Goal: Information Seeking & Learning: Learn about a topic

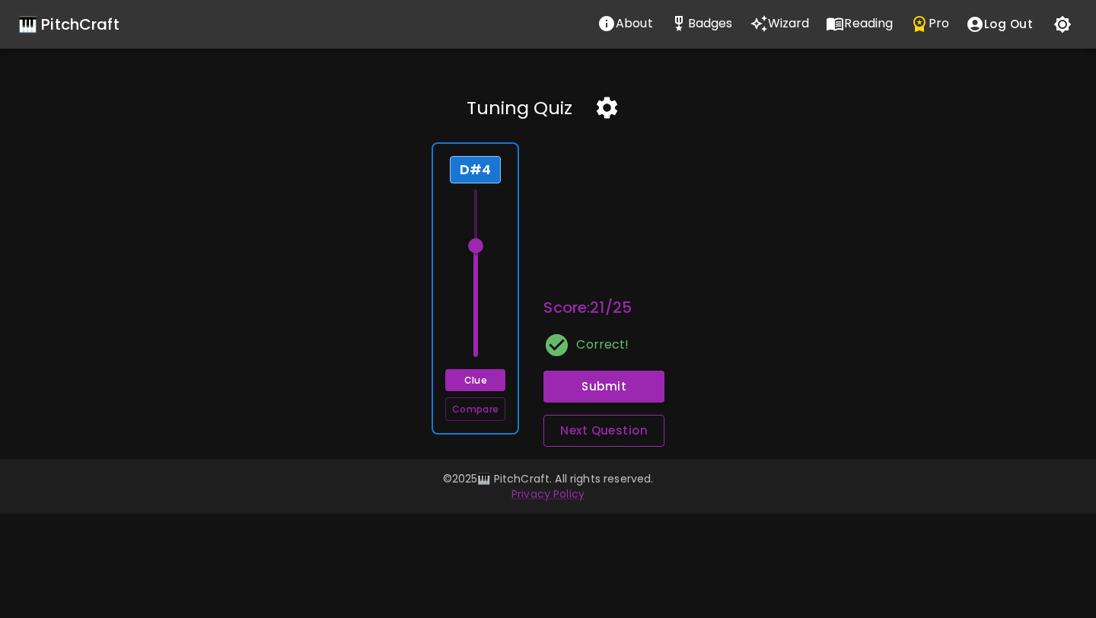
click at [594, 430] on button "Next Question" at bounding box center [603, 431] width 121 height 32
click at [479, 247] on span at bounding box center [475, 245] width 15 height 15
drag, startPoint x: 479, startPoint y: 249, endPoint x: 477, endPoint y: 309, distance: 60.1
click at [477, 309] on span at bounding box center [475, 308] width 15 height 15
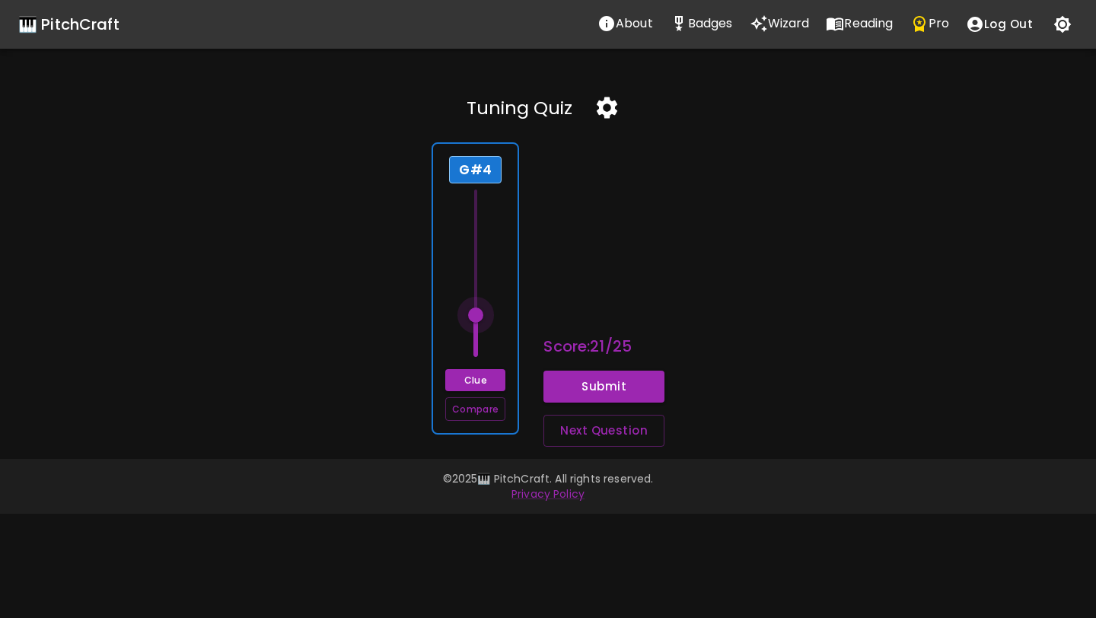
click at [477, 314] on span at bounding box center [475, 314] width 15 height 15
click at [477, 320] on span at bounding box center [475, 322] width 15 height 15
click at [476, 377] on button "Clue" at bounding box center [475, 380] width 60 height 22
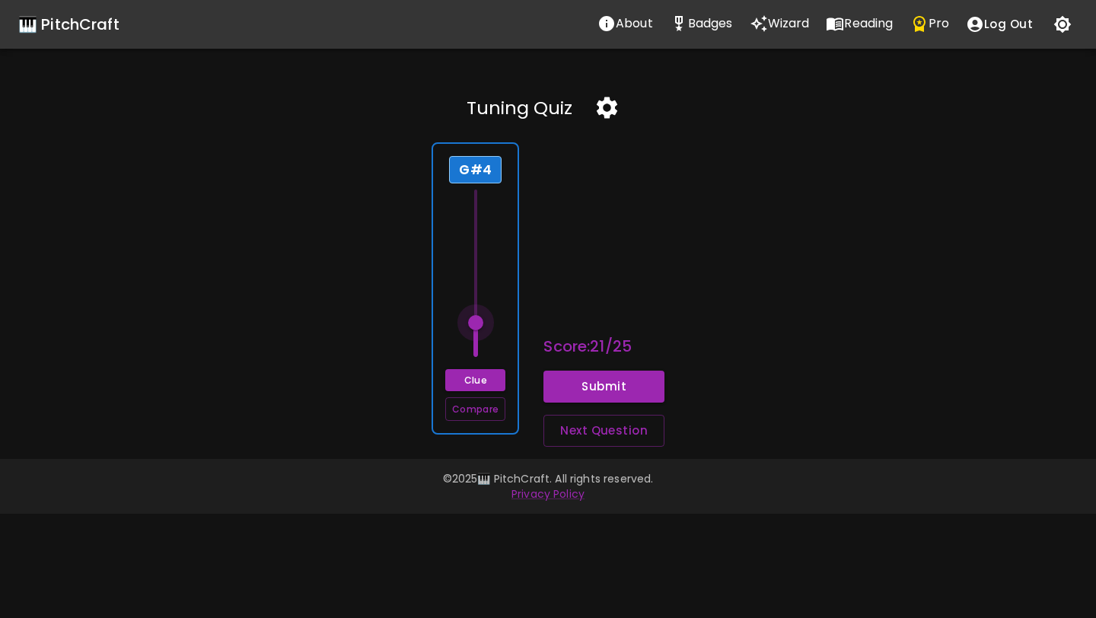
click at [475, 322] on span at bounding box center [475, 322] width 15 height 15
click at [475, 328] on span at bounding box center [475, 329] width 15 height 15
click at [597, 381] on button "Submit" at bounding box center [603, 387] width 121 height 32
click at [505, 317] on div "G#4 Clue Compare" at bounding box center [475, 288] width 88 height 292
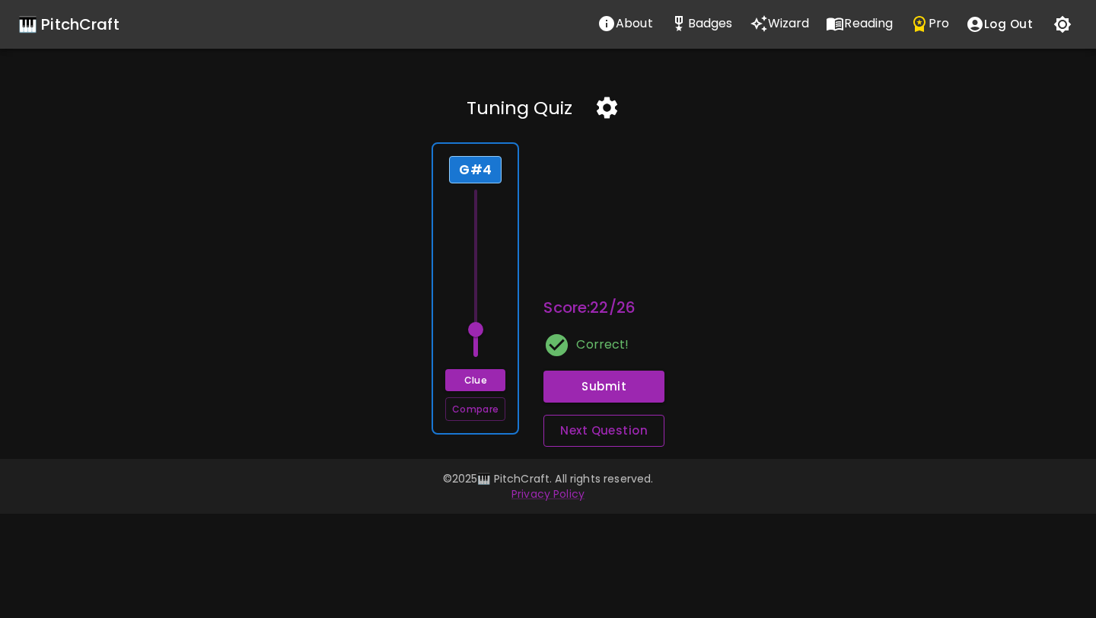
click at [590, 435] on button "Next Question" at bounding box center [603, 431] width 121 height 32
click at [476, 307] on span at bounding box center [475, 308] width 15 height 15
drag, startPoint x: 476, startPoint y: 307, endPoint x: 476, endPoint y: 252, distance: 54.8
click at [476, 252] on span at bounding box center [475, 252] width 15 height 15
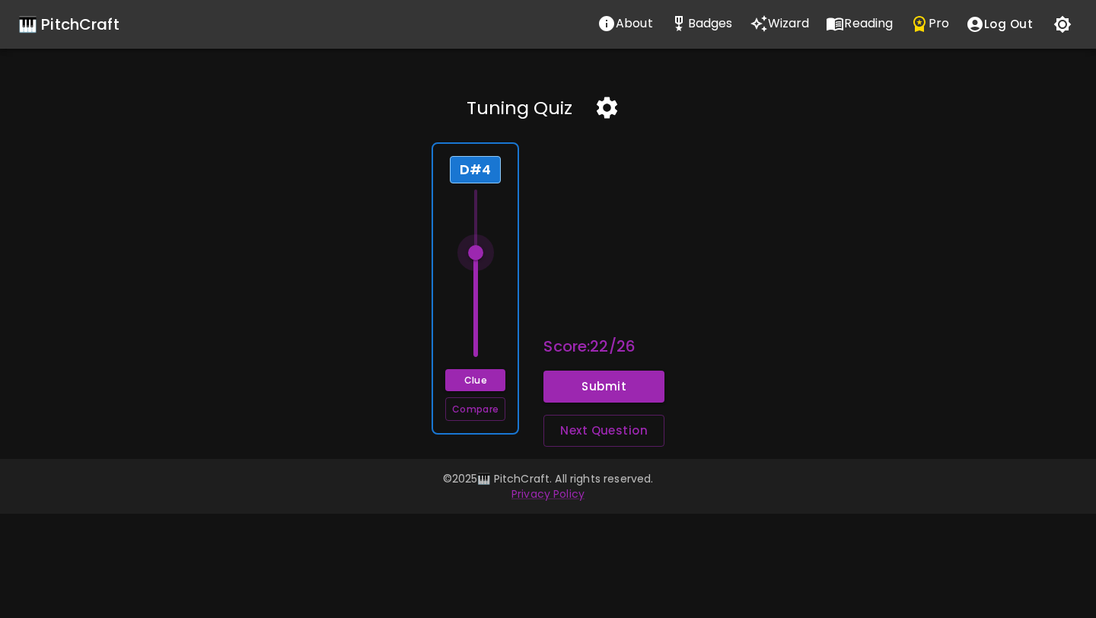
click at [476, 252] on span at bounding box center [475, 252] width 15 height 15
click at [476, 248] on span at bounding box center [475, 245] width 15 height 15
click at [476, 249] on span at bounding box center [475, 245] width 15 height 15
drag, startPoint x: 476, startPoint y: 249, endPoint x: 476, endPoint y: 240, distance: 8.4
click at [476, 240] on span at bounding box center [475, 238] width 15 height 15
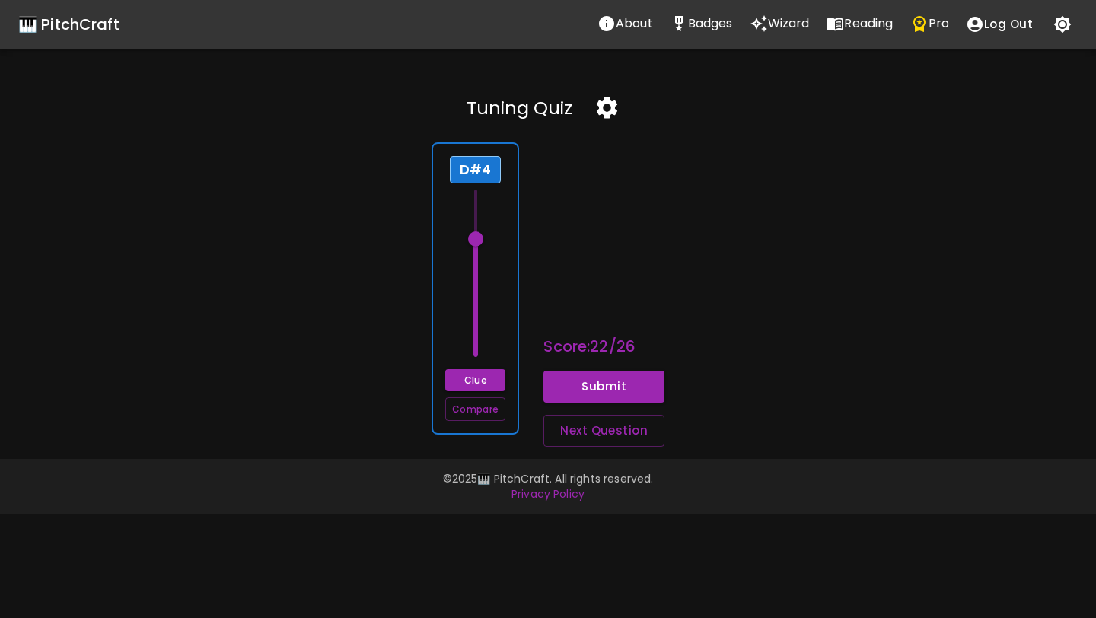
click at [476, 240] on span at bounding box center [475, 238] width 15 height 15
click at [486, 384] on button "Clue" at bounding box center [475, 380] width 60 height 22
click at [476, 244] on span at bounding box center [475, 245] width 15 height 15
click at [474, 381] on button "Clue" at bounding box center [475, 380] width 60 height 22
click at [585, 389] on button "Submit" at bounding box center [603, 387] width 121 height 32
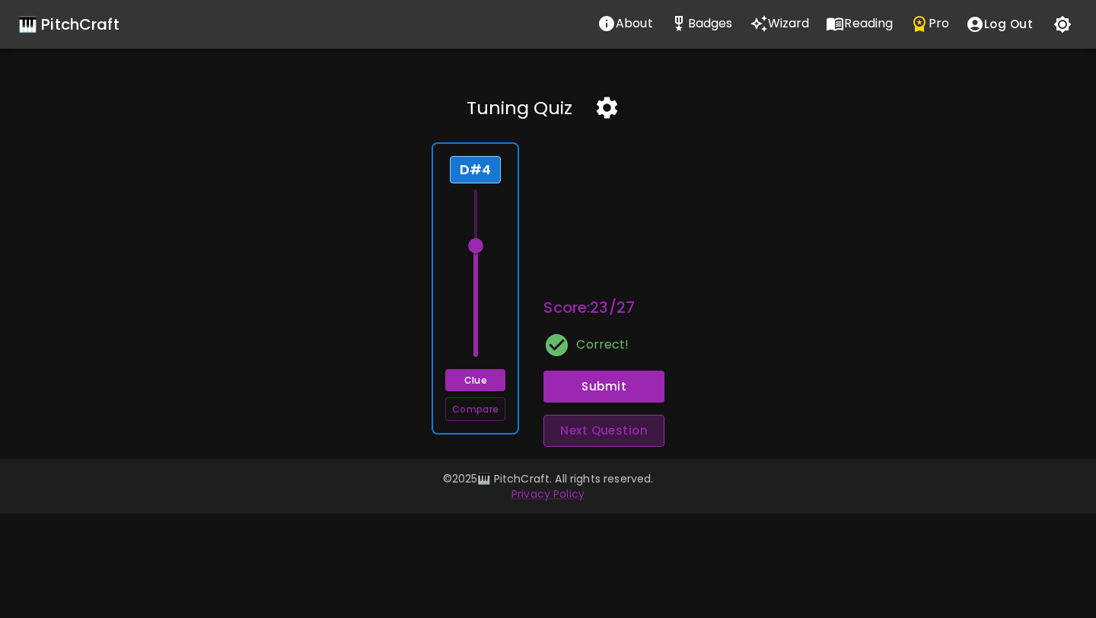
click at [619, 428] on button "Next Question" at bounding box center [603, 431] width 121 height 32
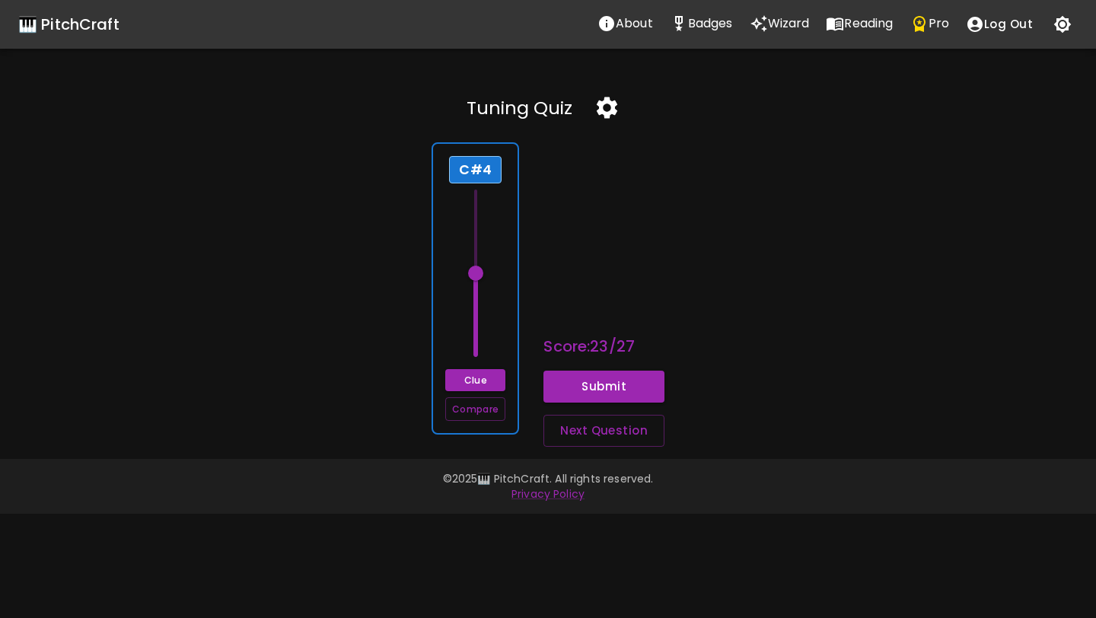
click at [485, 183] on div "C#4 Clue Compare" at bounding box center [475, 288] width 88 height 292
drag, startPoint x: 474, startPoint y: 279, endPoint x: 480, endPoint y: 266, distance: 13.6
click at [480, 267] on span at bounding box center [475, 266] width 15 height 15
click at [565, 380] on button "Submit" at bounding box center [603, 387] width 121 height 32
drag, startPoint x: 472, startPoint y: 269, endPoint x: 473, endPoint y: 258, distance: 10.7
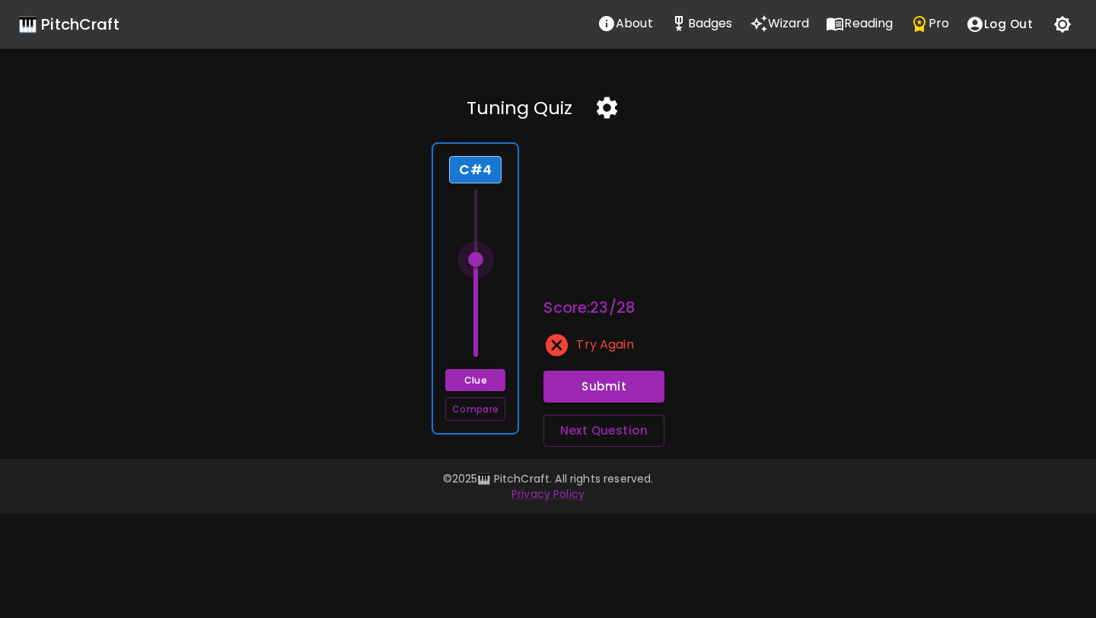
click at [473, 258] on span at bounding box center [475, 259] width 15 height 15
click at [575, 377] on button "Submit" at bounding box center [603, 387] width 121 height 32
click at [575, 424] on button "Next Question" at bounding box center [603, 431] width 121 height 32
drag, startPoint x: 473, startPoint y: 279, endPoint x: 478, endPoint y: 290, distance: 12.3
click at [478, 291] on span at bounding box center [475, 287] width 15 height 15
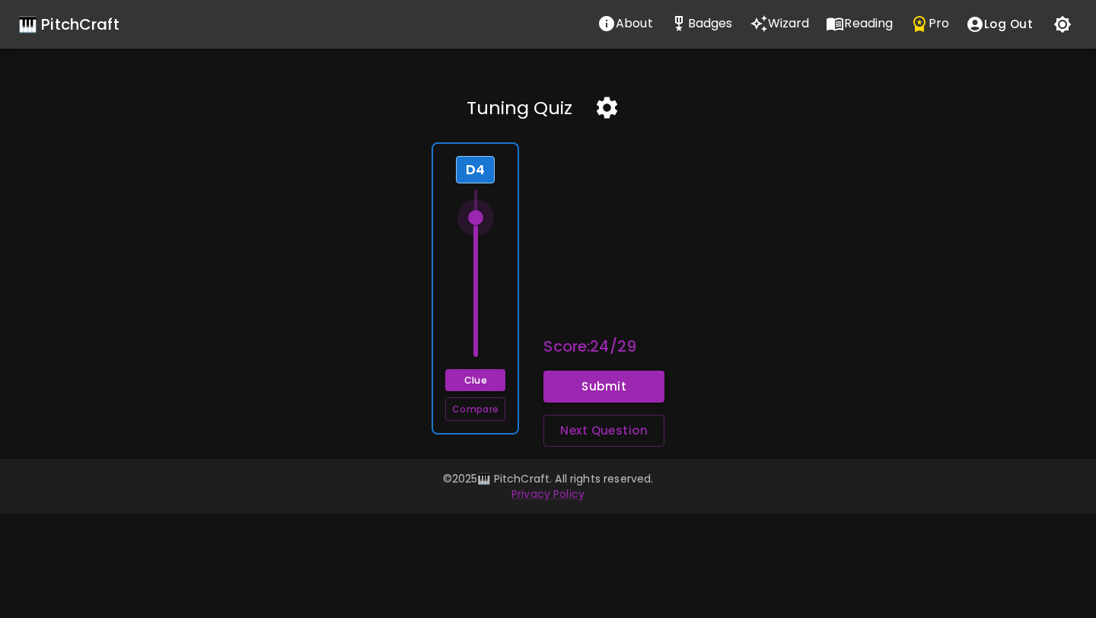
drag, startPoint x: 478, startPoint y: 290, endPoint x: 478, endPoint y: 215, distance: 74.6
click at [478, 215] on span at bounding box center [475, 217] width 15 height 15
click at [598, 386] on button "Submit" at bounding box center [603, 387] width 121 height 32
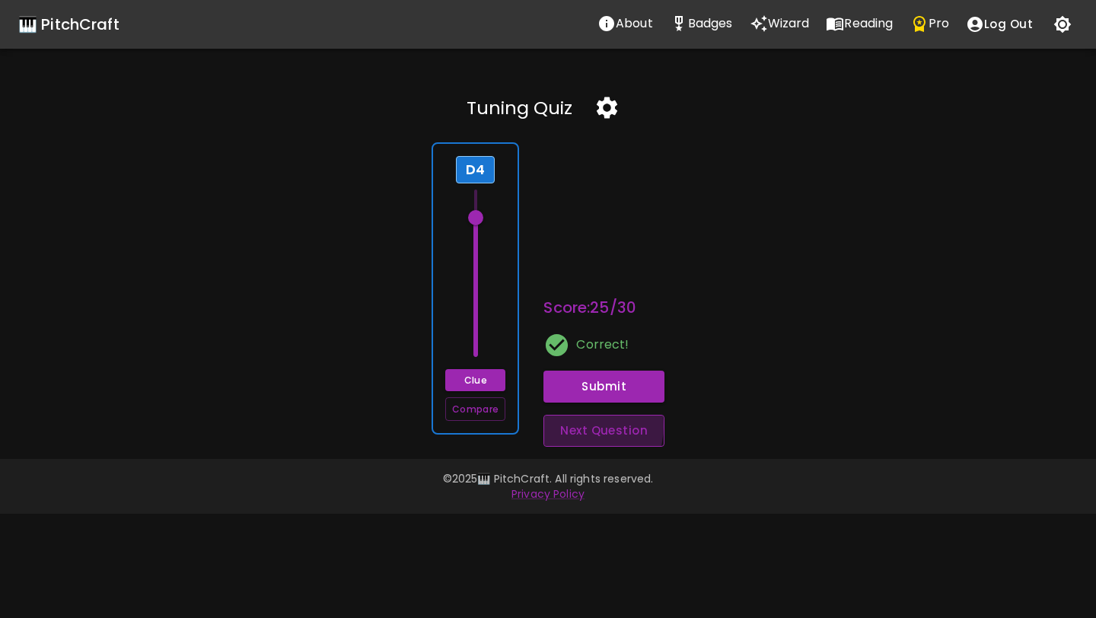
click at [579, 426] on button "Next Question" at bounding box center [603, 431] width 121 height 32
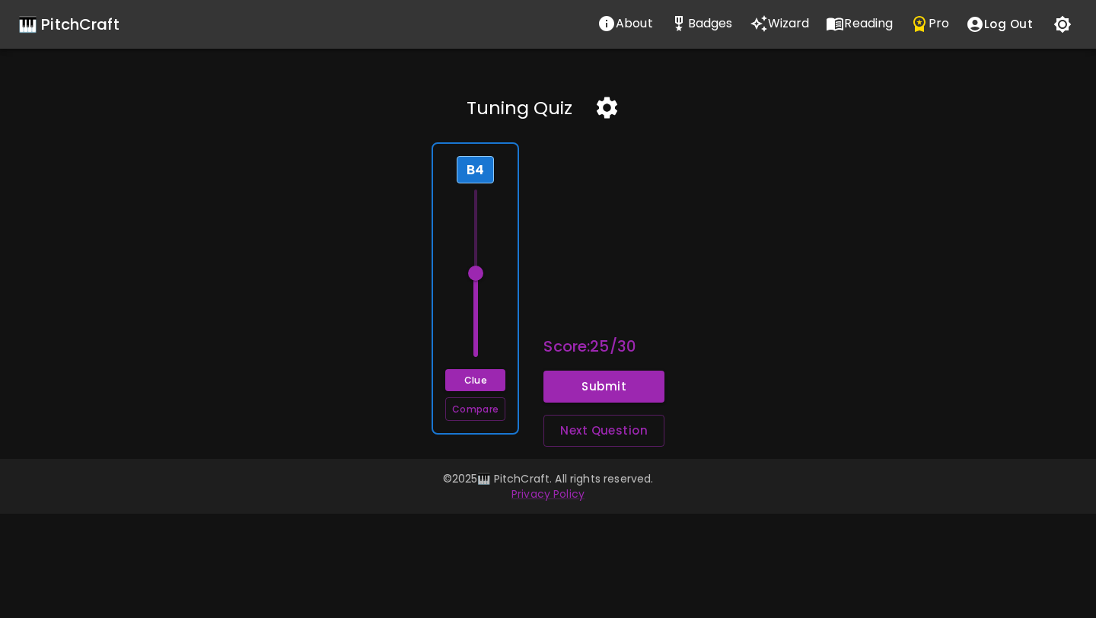
click at [473, 275] on span at bounding box center [475, 273] width 15 height 15
drag, startPoint x: 475, startPoint y: 272, endPoint x: 475, endPoint y: 247, distance: 25.9
click at [475, 247] on span at bounding box center [475, 245] width 15 height 15
click at [596, 376] on button "Submit" at bounding box center [603, 387] width 121 height 32
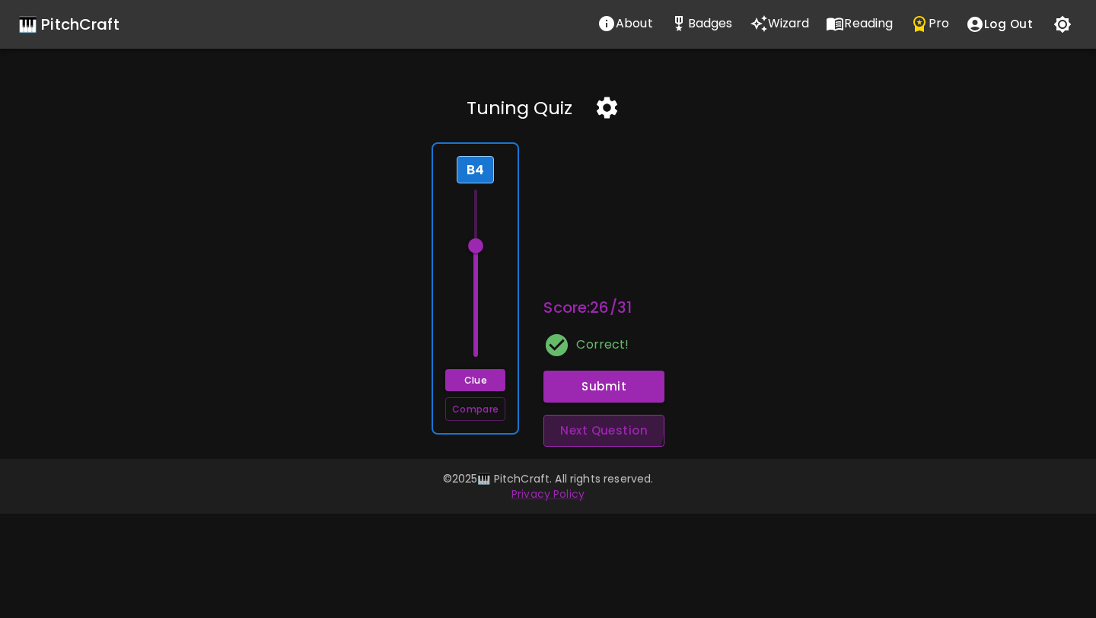
click at [582, 422] on button "Next Question" at bounding box center [603, 431] width 121 height 32
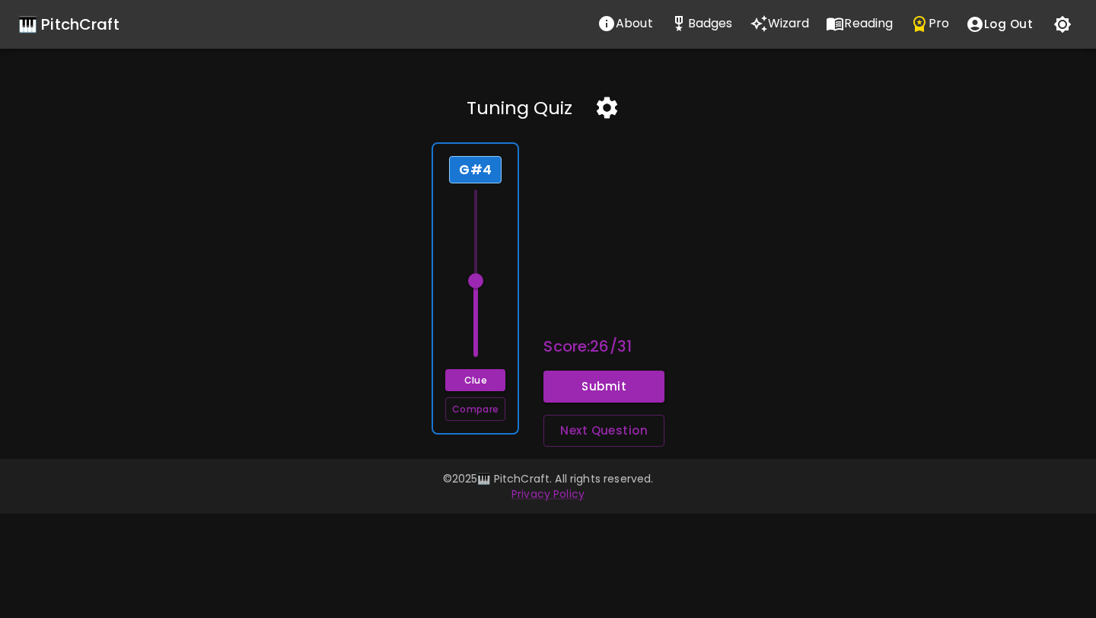
click at [492, 173] on div "G#4" at bounding box center [475, 169] width 52 height 27
click at [474, 166] on div "G#4" at bounding box center [475, 169] width 52 height 27
drag, startPoint x: 476, startPoint y: 282, endPoint x: 475, endPoint y: 241, distance: 41.1
click at [475, 241] on span at bounding box center [475, 238] width 15 height 15
click at [579, 384] on button "Submit" at bounding box center [603, 387] width 121 height 32
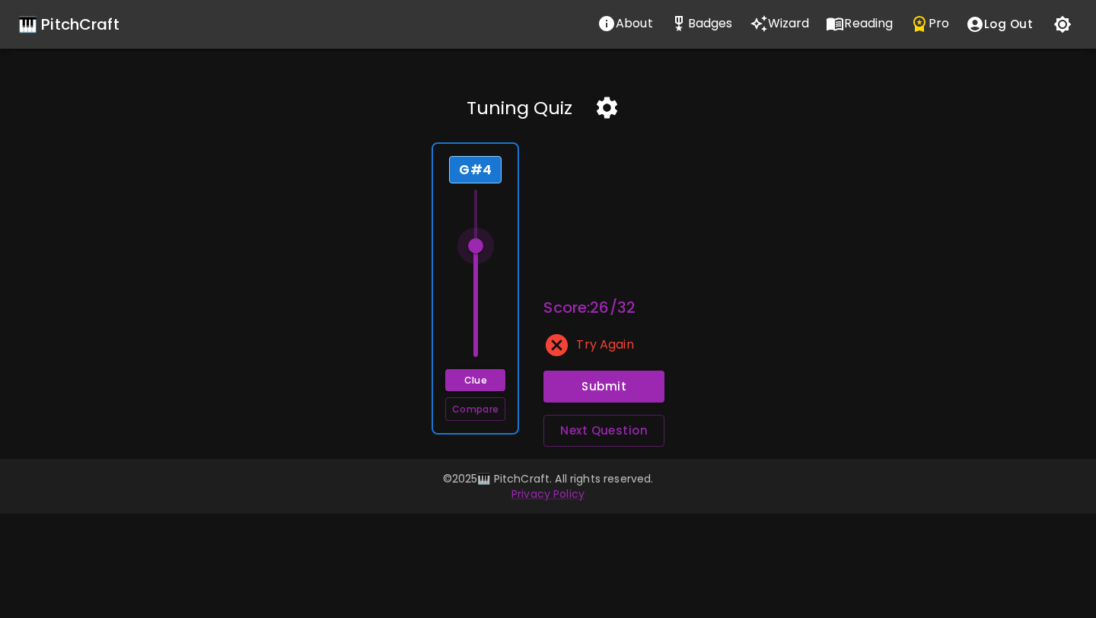
drag, startPoint x: 479, startPoint y: 239, endPoint x: 480, endPoint y: 247, distance: 8.5
click at [480, 247] on span at bounding box center [475, 245] width 15 height 15
drag, startPoint x: 480, startPoint y: 247, endPoint x: 480, endPoint y: 232, distance: 15.2
click at [480, 232] on span at bounding box center [475, 231] width 15 height 15
click at [610, 387] on button "Submit" at bounding box center [603, 387] width 121 height 32
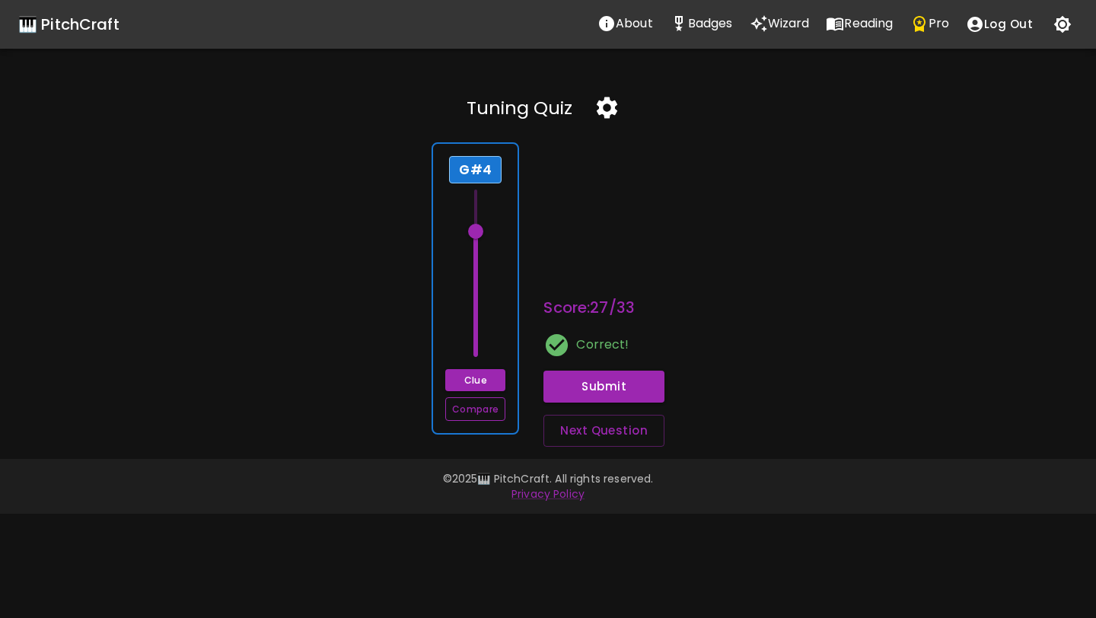
click at [494, 413] on button "Compare" at bounding box center [475, 409] width 60 height 24
click at [603, 435] on button "Next Question" at bounding box center [603, 431] width 121 height 32
type input "71"
click at [479, 175] on div "F#4" at bounding box center [475, 169] width 48 height 27
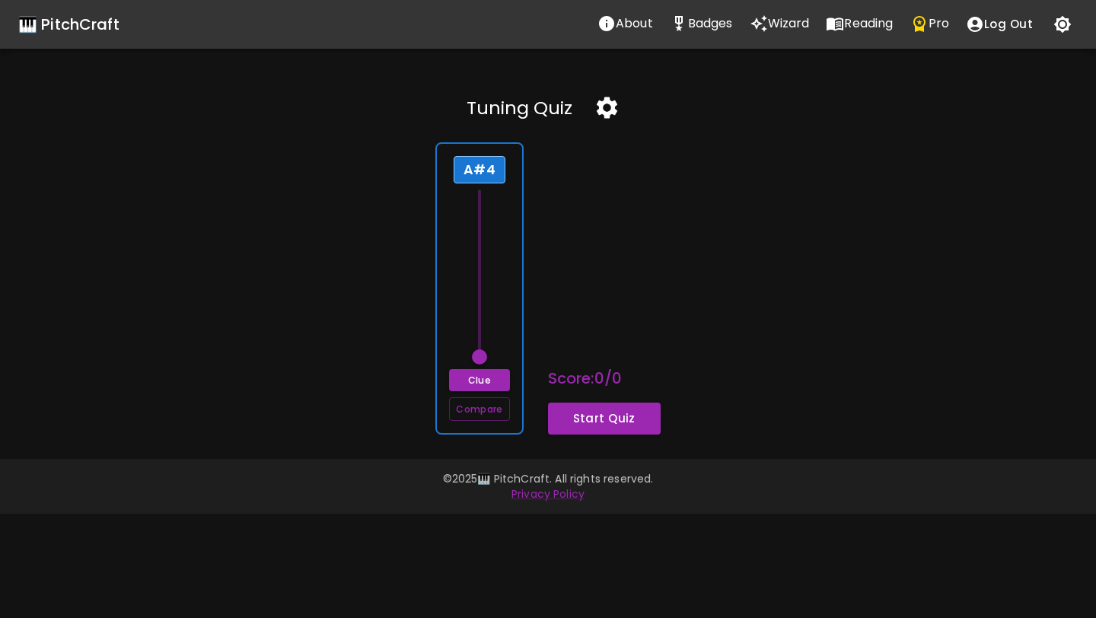
click at [616, 103] on icon "button" at bounding box center [607, 107] width 21 height 21
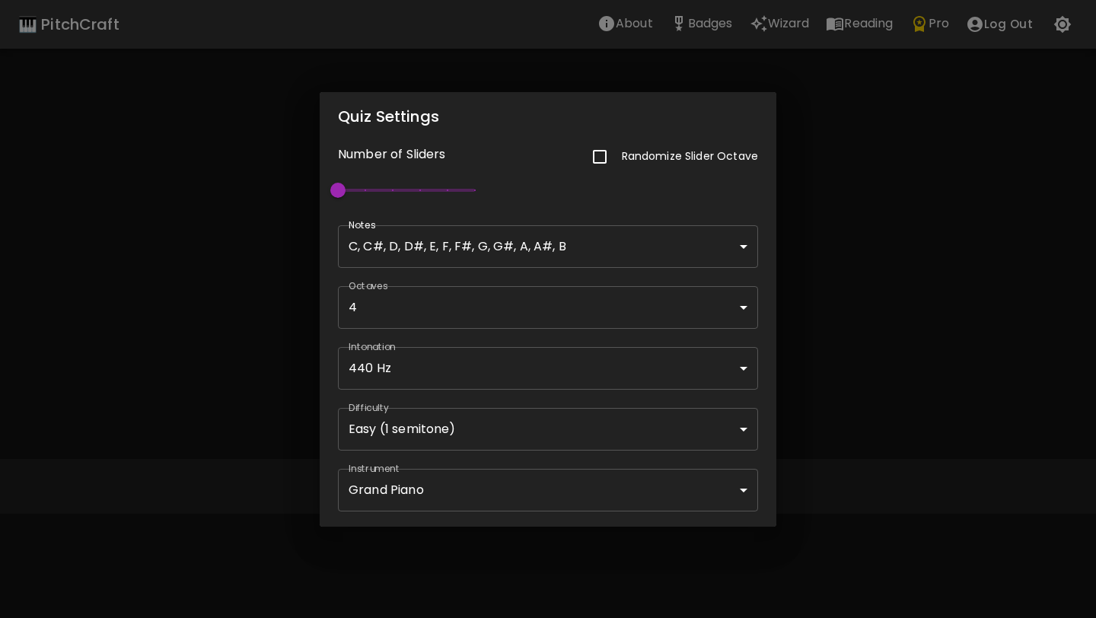
click at [1027, 428] on div "Quiz Settings Number of Sliders Randomize Slider Octave 1 Notes C, C#, D, D#, E…" at bounding box center [548, 309] width 1096 height 618
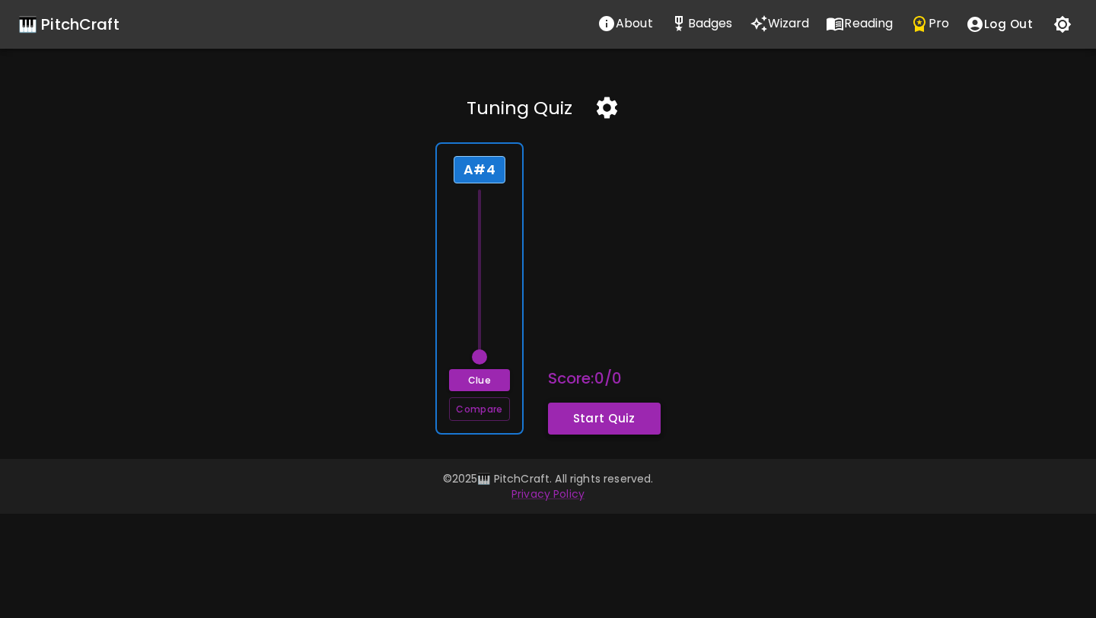
click at [580, 426] on button "Start Quiz" at bounding box center [604, 419] width 113 height 32
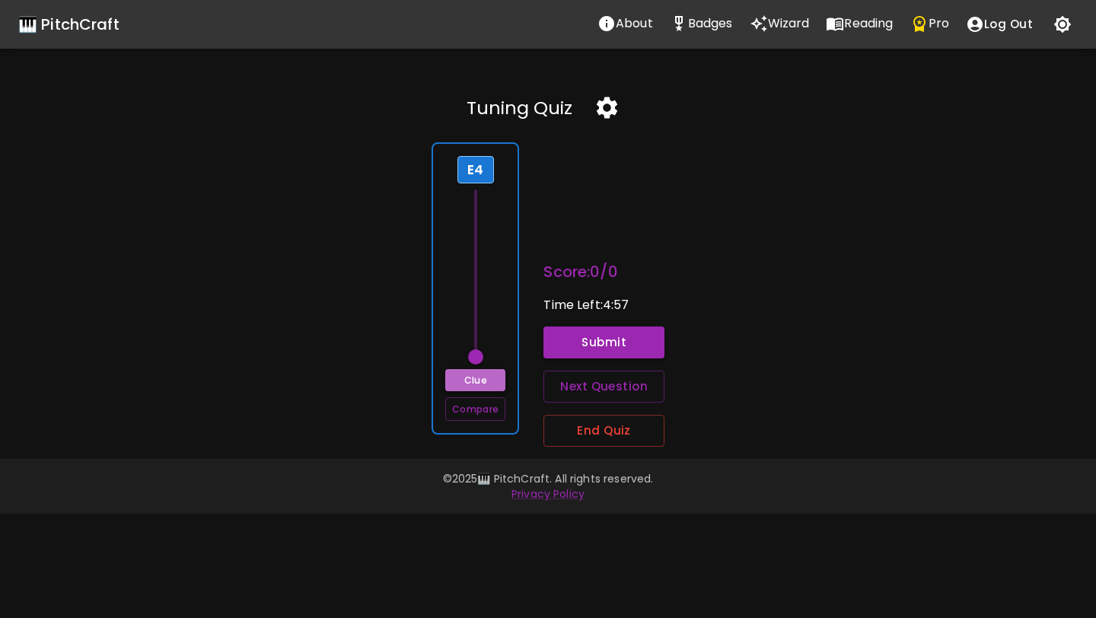
click at [492, 381] on button "Clue" at bounding box center [475, 380] width 60 height 22
drag, startPoint x: 479, startPoint y: 359, endPoint x: 477, endPoint y: 327, distance: 32.0
click at [478, 326] on span at bounding box center [475, 326] width 15 height 15
click at [571, 330] on button "Submit" at bounding box center [603, 342] width 121 height 32
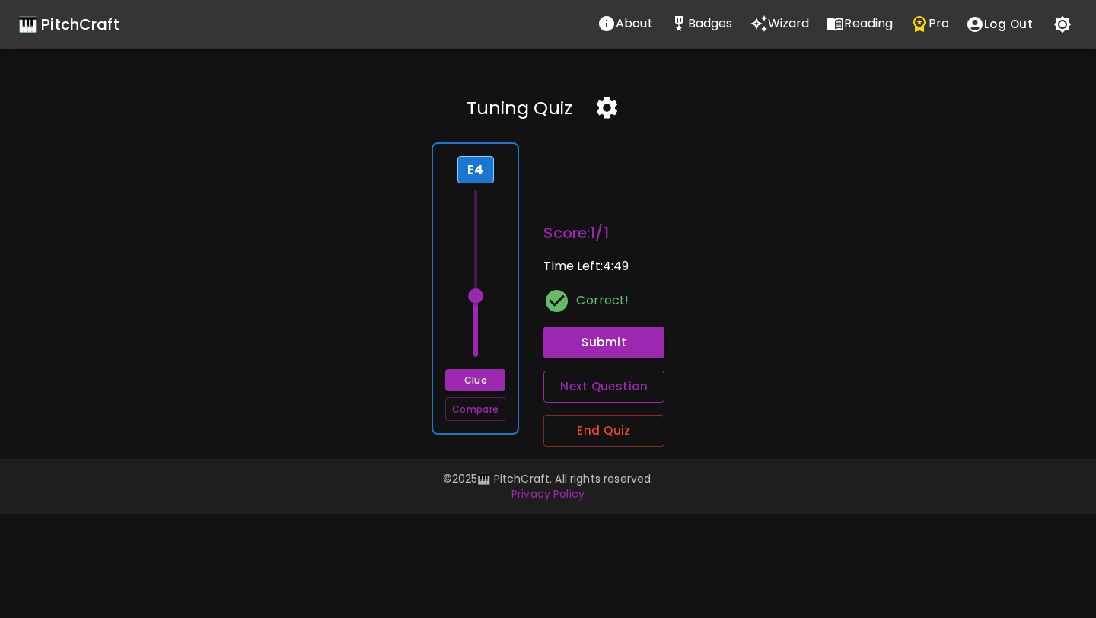
click at [563, 383] on button "Next Question" at bounding box center [603, 387] width 121 height 32
click at [479, 357] on span at bounding box center [475, 356] width 15 height 15
click at [610, 333] on button "Submit" at bounding box center [603, 342] width 121 height 32
click at [557, 388] on button "Next Question" at bounding box center [603, 387] width 121 height 32
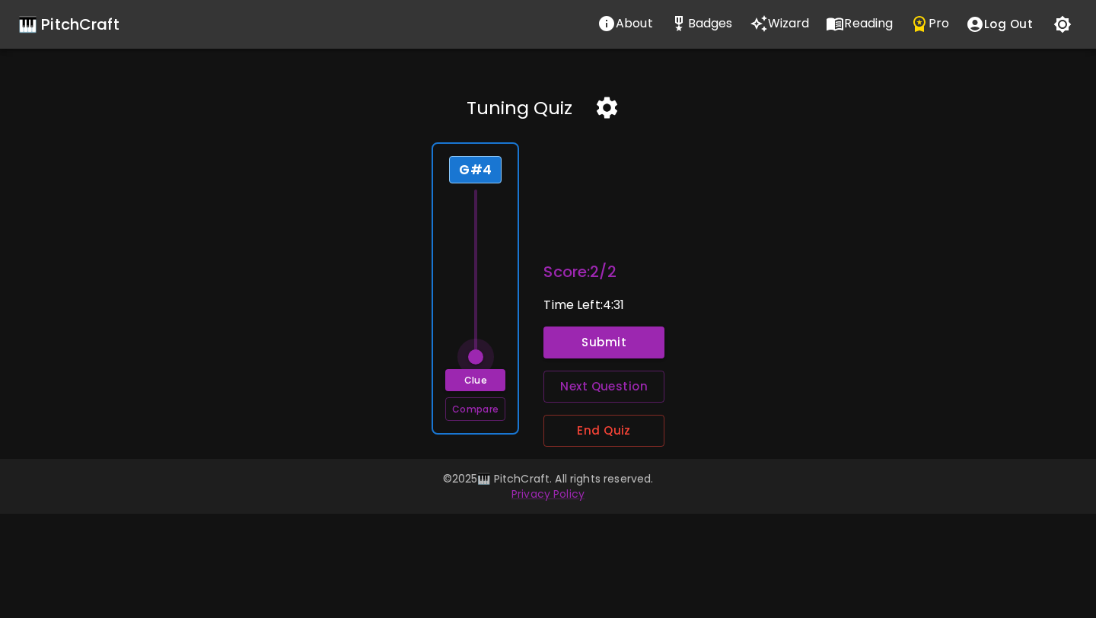
click at [477, 356] on span at bounding box center [475, 356] width 15 height 15
click at [609, 338] on button "Submit" at bounding box center [603, 342] width 121 height 32
click at [609, 107] on icon "button" at bounding box center [607, 107] width 27 height 27
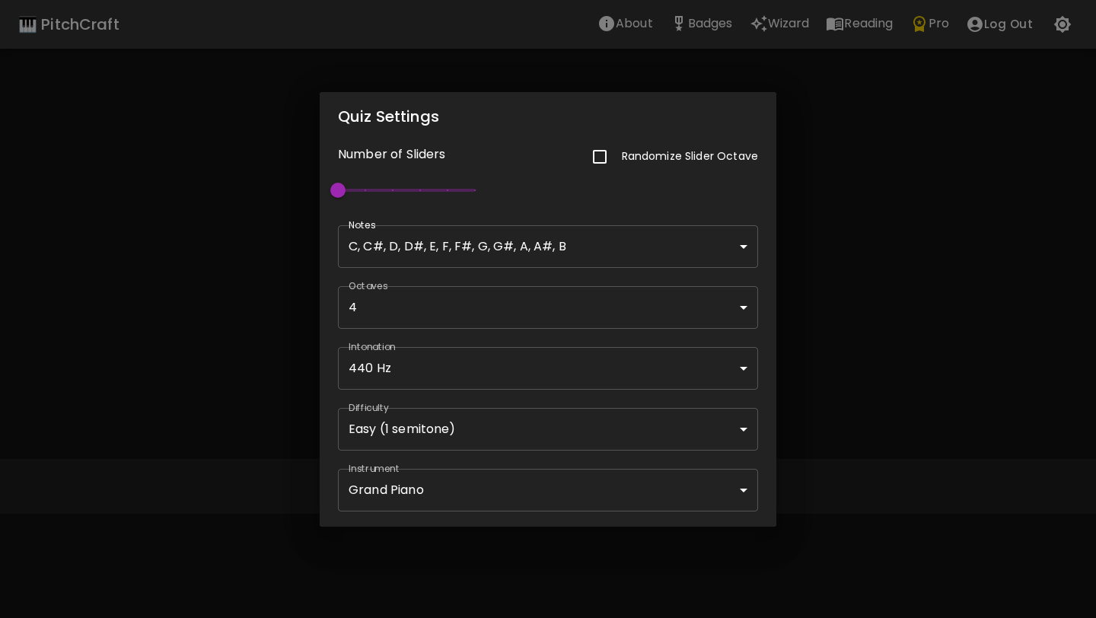
type input "60"
type input "6"
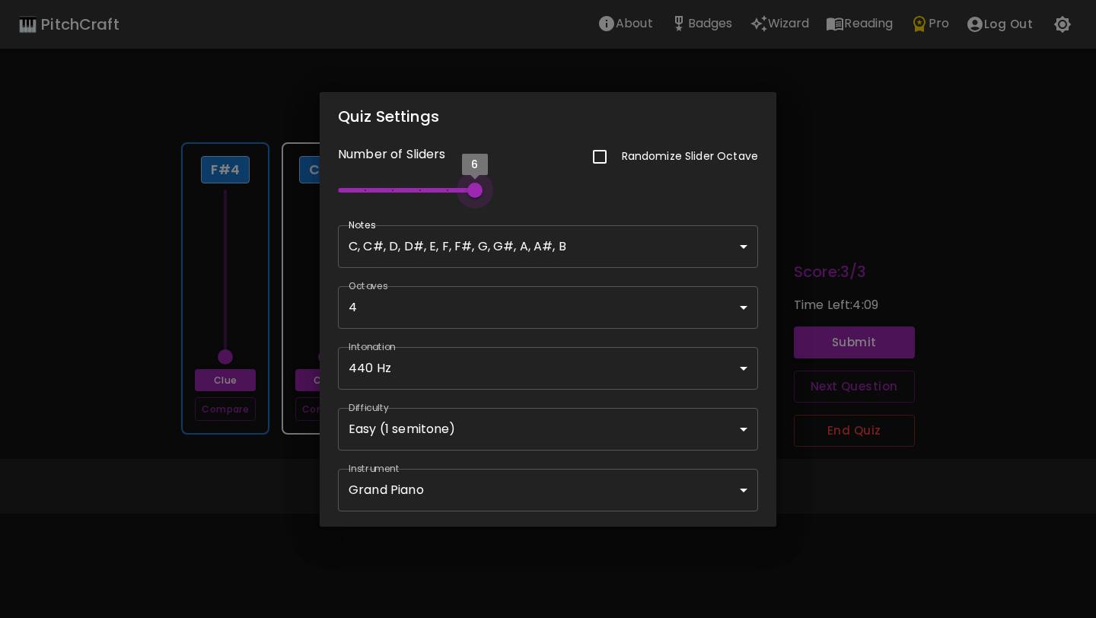
drag, startPoint x: 396, startPoint y: 189, endPoint x: 635, endPoint y: 193, distance: 239.7
click at [631, 193] on div "Number of Sliders Randomize Slider Octave 6" at bounding box center [539, 165] width 438 height 84
click at [842, 202] on div "Quiz Settings Number of Sliders Randomize Slider Octave 6 Notes C, C#, D, D#, E…" at bounding box center [548, 309] width 1096 height 618
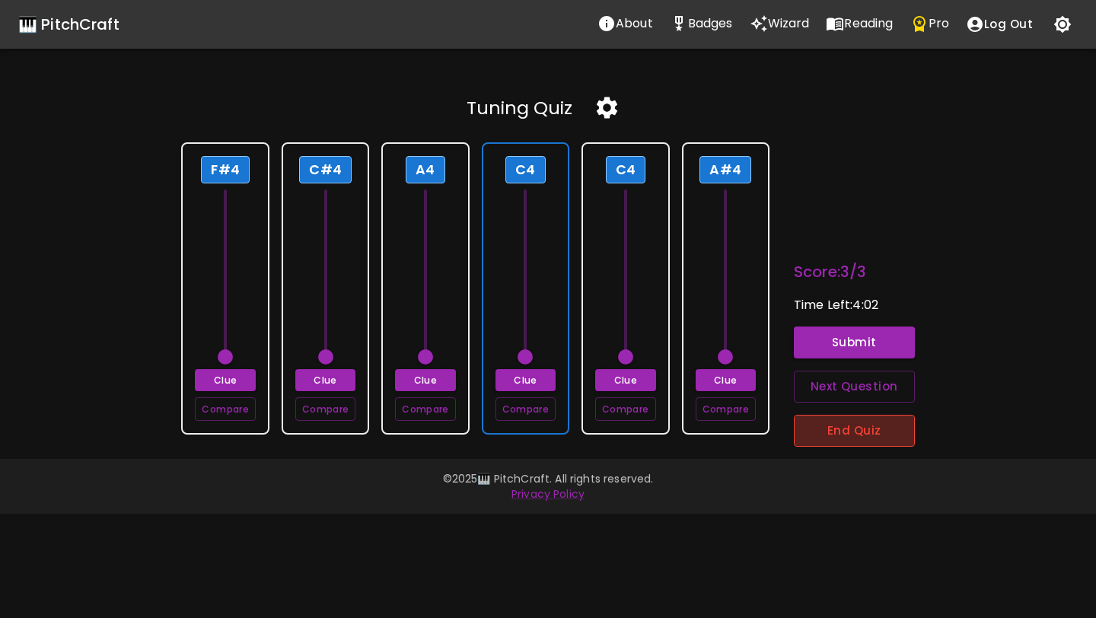
click at [879, 425] on button "End Quiz" at bounding box center [854, 431] width 121 height 32
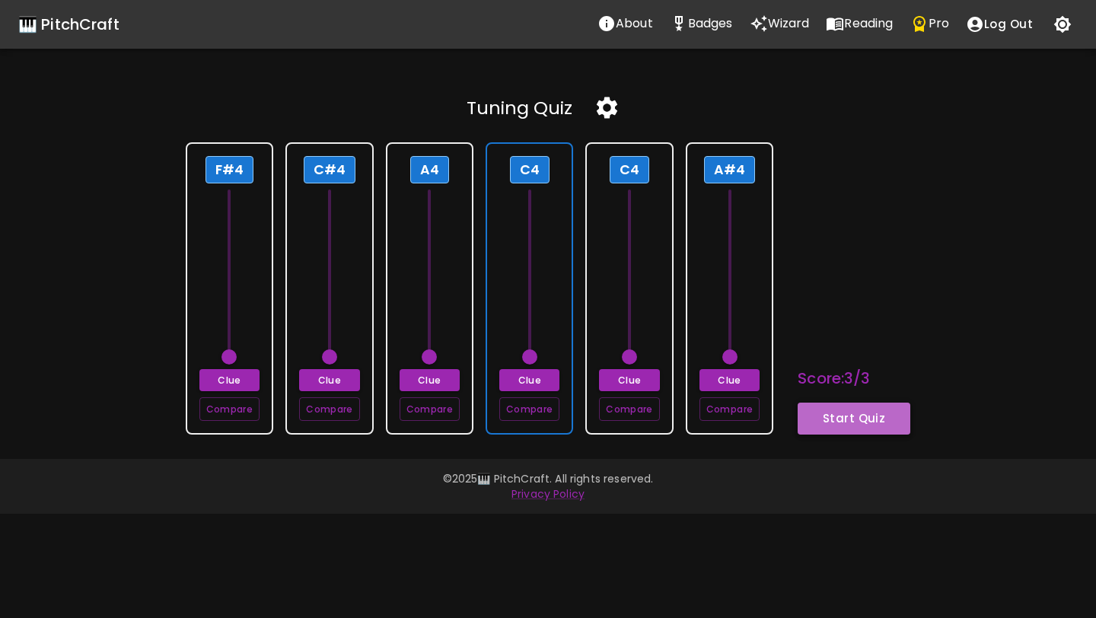
click at [879, 425] on button "Start Quiz" at bounding box center [853, 419] width 113 height 32
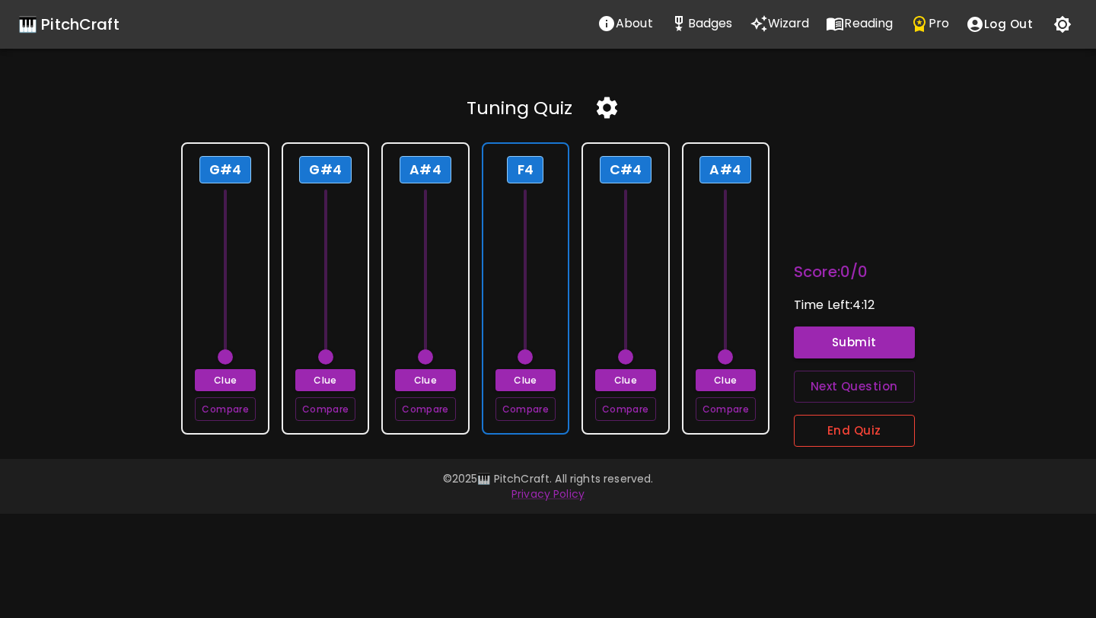
click at [855, 423] on button "End Quiz" at bounding box center [854, 431] width 121 height 32
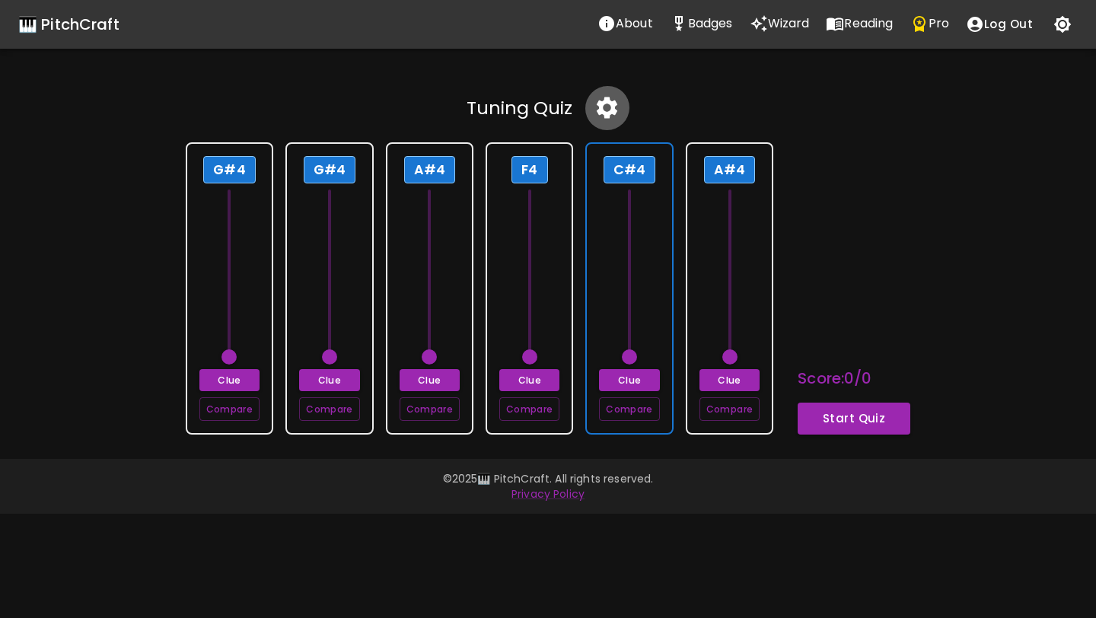
click at [603, 113] on icon "button" at bounding box center [607, 107] width 21 height 21
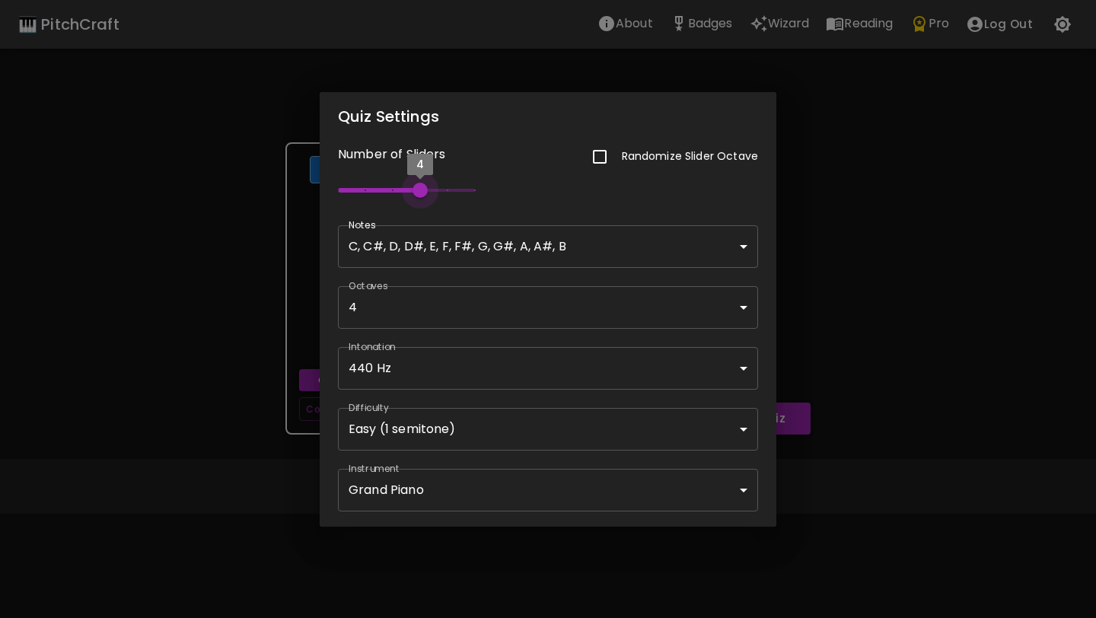
type input "1"
drag, startPoint x: 470, startPoint y: 189, endPoint x: 311, endPoint y: 201, distance: 159.5
click at [320, 199] on div "Number of Sliders Randomize Slider Octave 1" at bounding box center [539, 165] width 438 height 84
click at [300, 202] on div "Quiz Settings Number of Sliders Randomize Slider Octave 1 Notes C, C#, D, D#, E…" at bounding box center [548, 309] width 1096 height 618
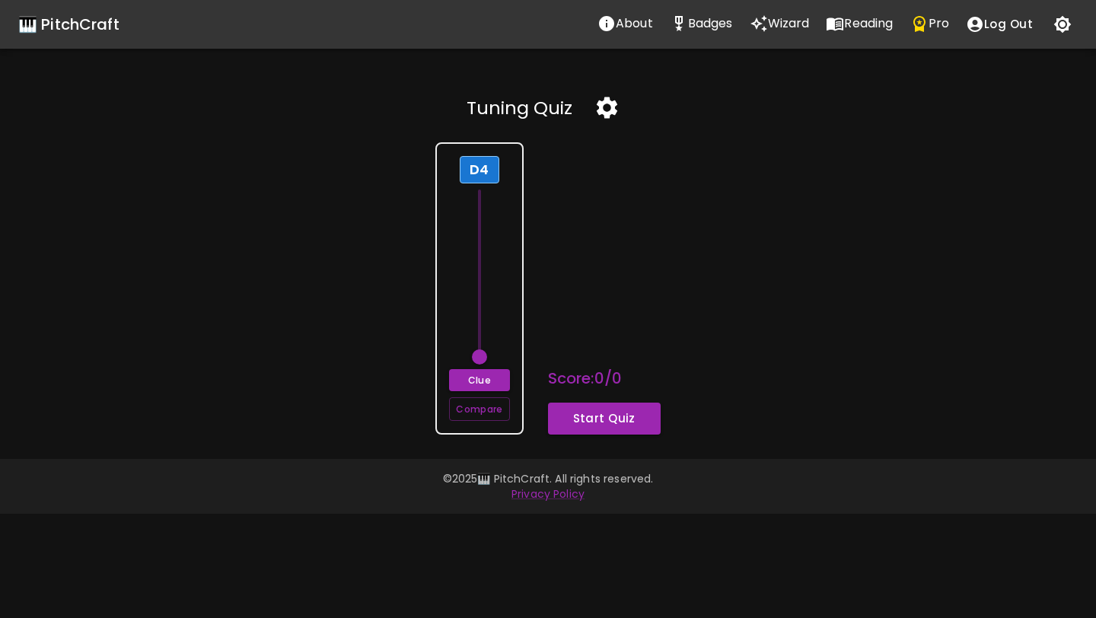
click at [611, 102] on icon "button" at bounding box center [607, 107] width 21 height 21
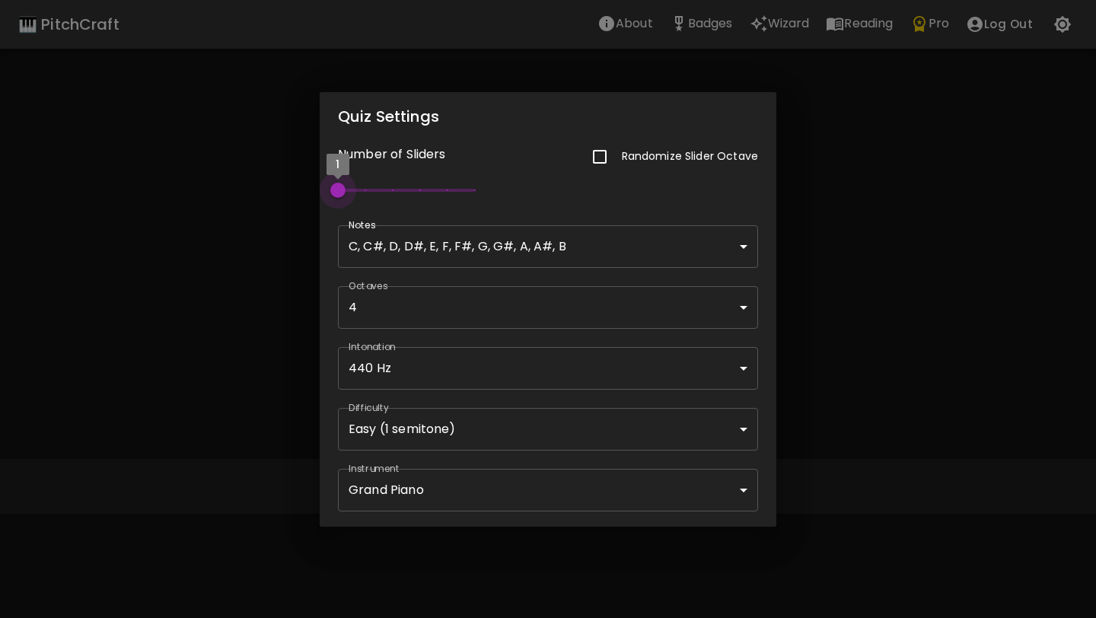
type input "2"
drag, startPoint x: 344, startPoint y: 185, endPoint x: 364, endPoint y: 185, distance: 19.8
click at [364, 185] on span "2" at bounding box center [365, 190] width 15 height 15
click at [266, 279] on div "Quiz Settings Number of Sliders Randomize Slider Octave 2 Notes C, C#, D, D#, E…" at bounding box center [548, 309] width 1096 height 618
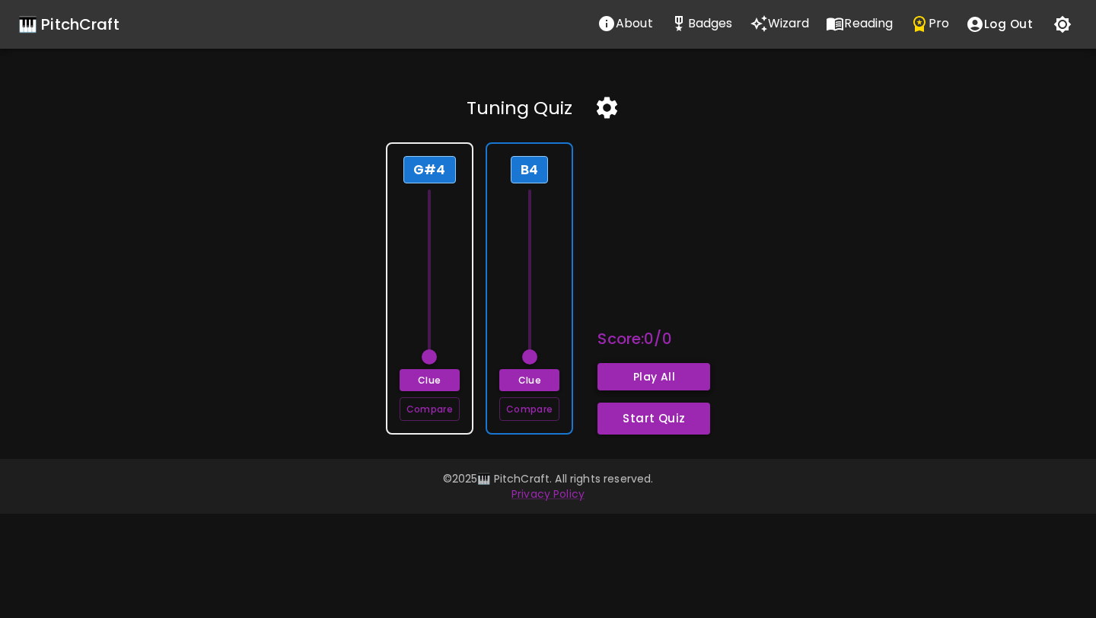
click at [629, 381] on button "Play All" at bounding box center [653, 377] width 113 height 28
click at [631, 423] on button "Start Quiz" at bounding box center [653, 419] width 113 height 32
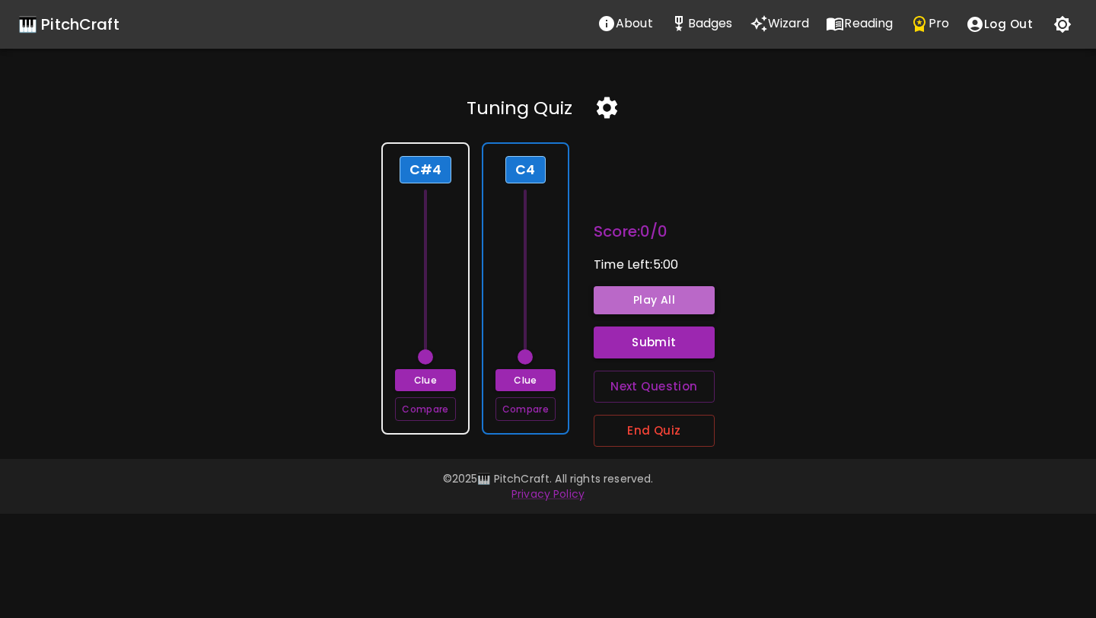
click at [656, 300] on button "Play All" at bounding box center [654, 300] width 121 height 28
type input "64"
drag, startPoint x: 528, startPoint y: 355, endPoint x: 528, endPoint y: 291, distance: 64.7
click at [528, 291] on span at bounding box center [524, 295] width 15 height 15
click at [622, 293] on button "Play All" at bounding box center [654, 300] width 121 height 28
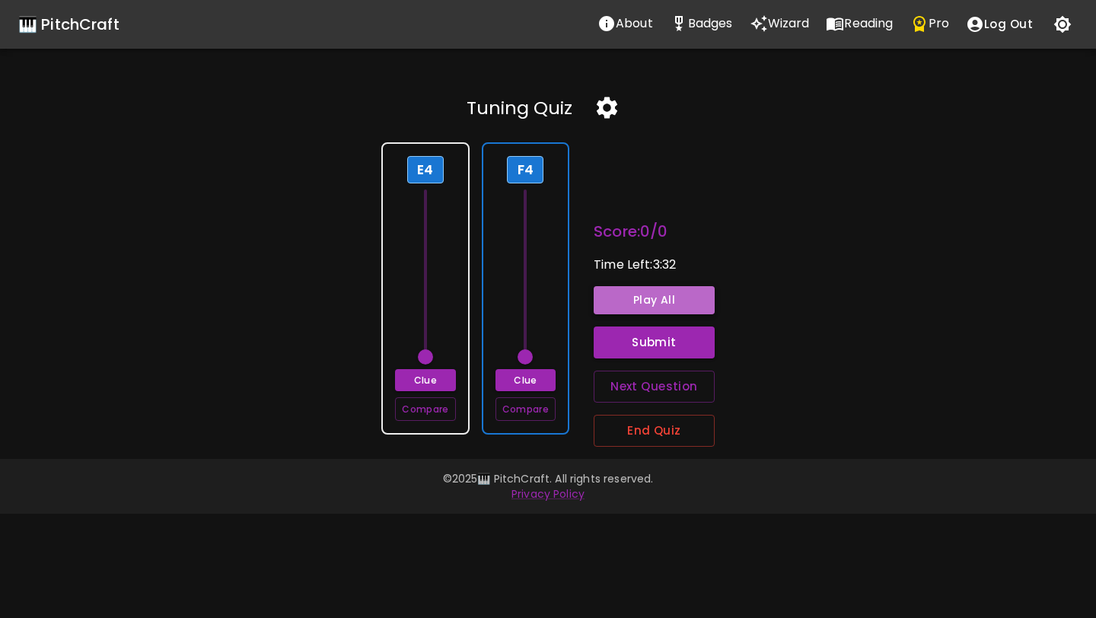
click at [670, 291] on button "Play All" at bounding box center [654, 300] width 121 height 28
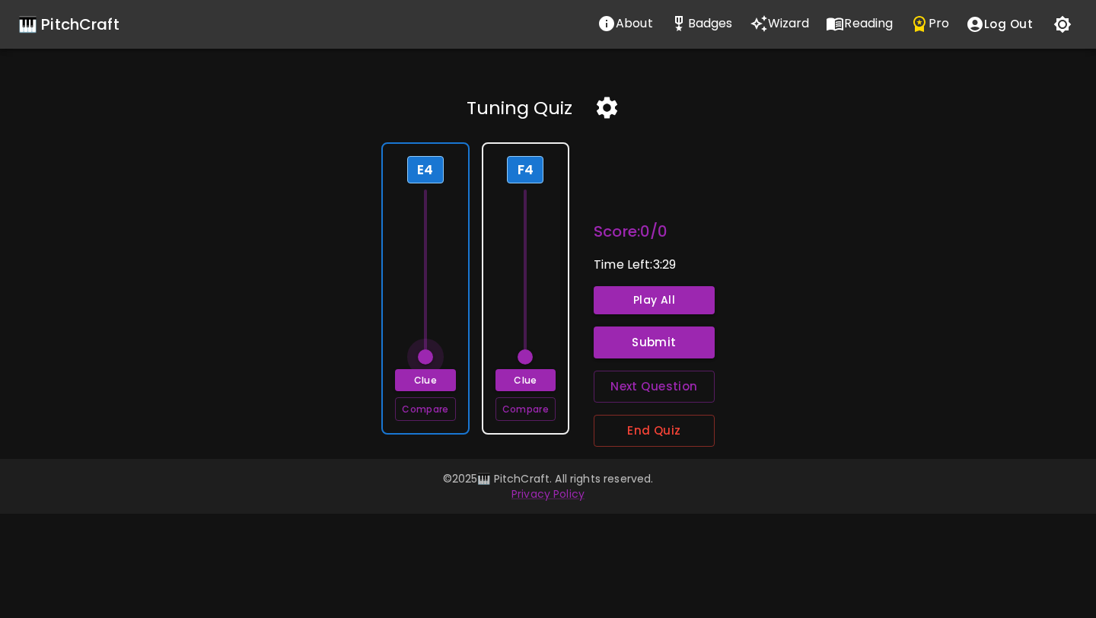
click at [429, 360] on span at bounding box center [425, 356] width 15 height 15
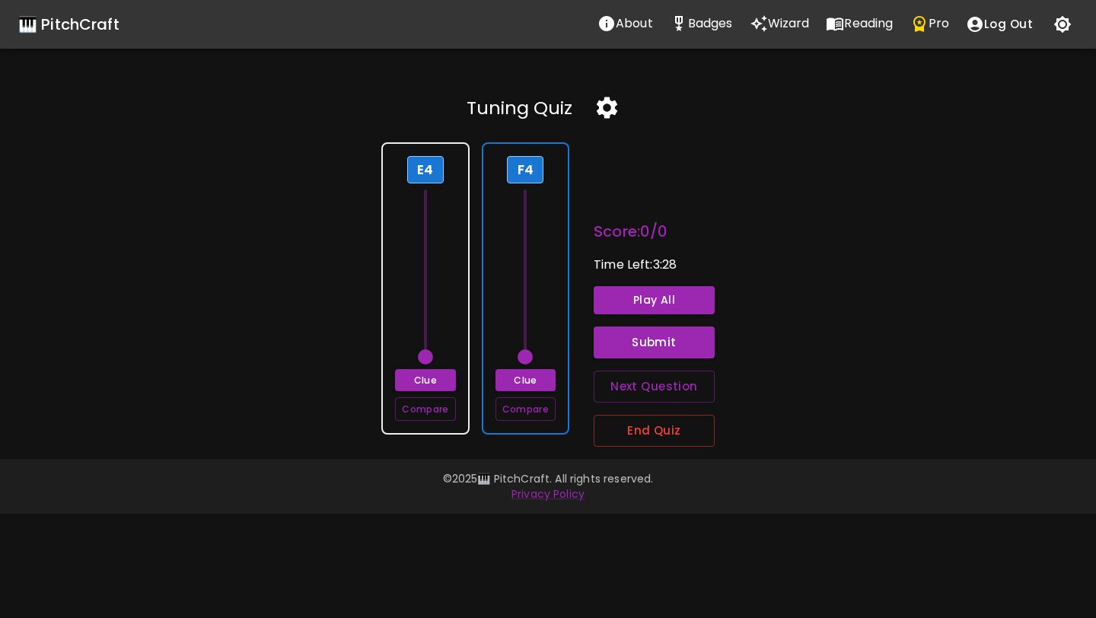
click at [530, 359] on span at bounding box center [524, 356] width 15 height 15
drag, startPoint x: 530, startPoint y: 359, endPoint x: 530, endPoint y: 306, distance: 53.3
click at [530, 304] on span at bounding box center [524, 311] width 15 height 15
click at [613, 304] on button "Play All" at bounding box center [654, 300] width 121 height 28
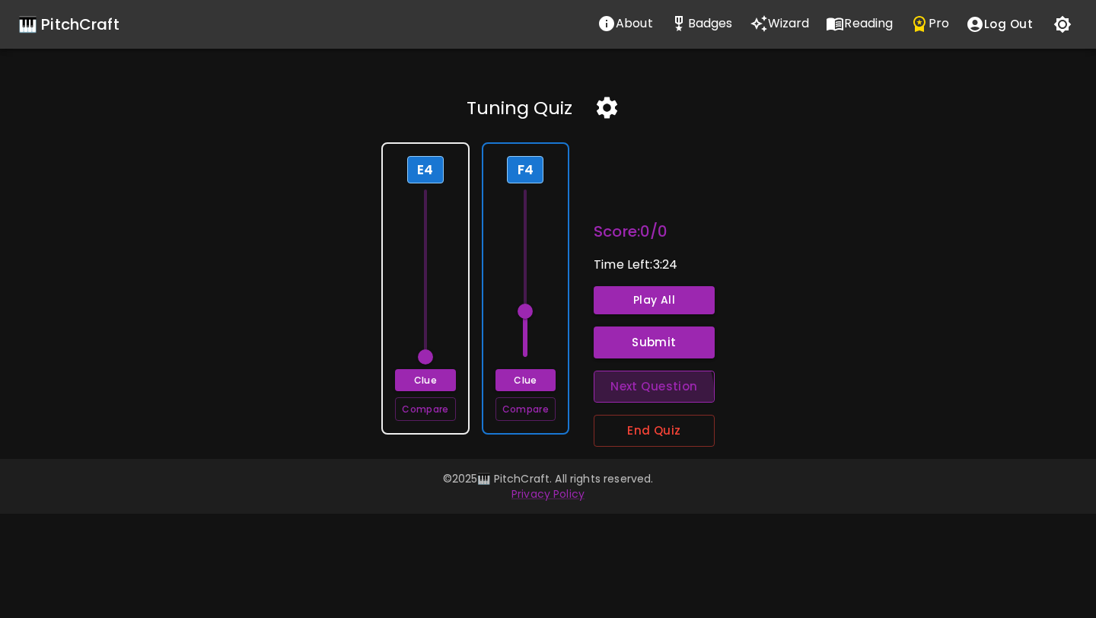
click at [638, 392] on button "Next Question" at bounding box center [654, 387] width 121 height 32
type input "60"
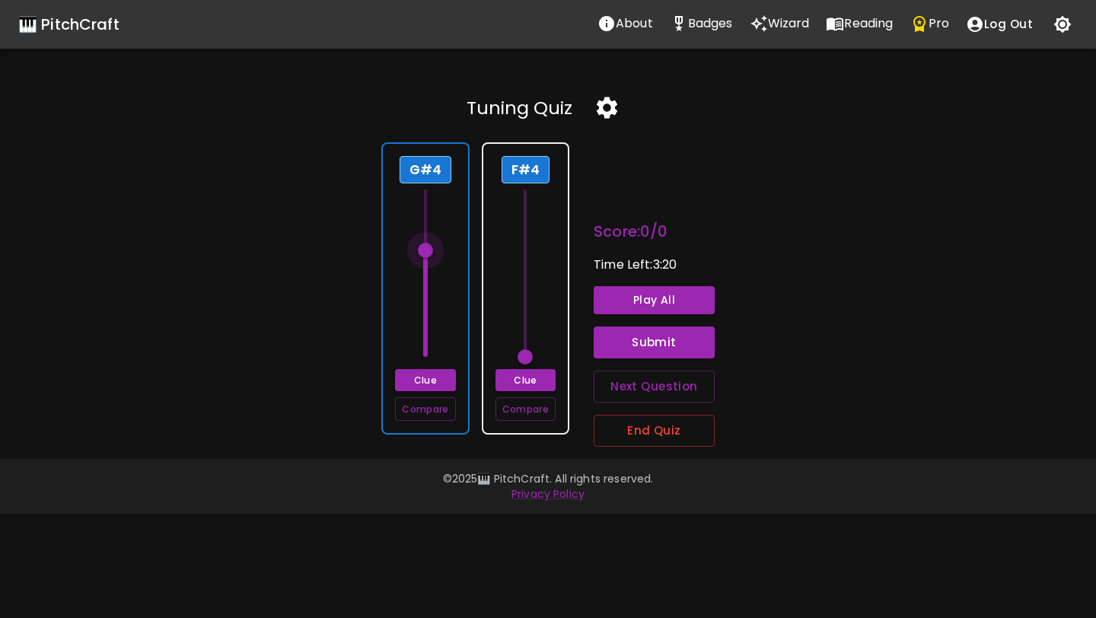
type input "68"
drag, startPoint x: 430, startPoint y: 353, endPoint x: 427, endPoint y: 244, distance: 109.6
click at [428, 243] on span at bounding box center [425, 235] width 15 height 15
click at [428, 235] on span at bounding box center [425, 235] width 15 height 15
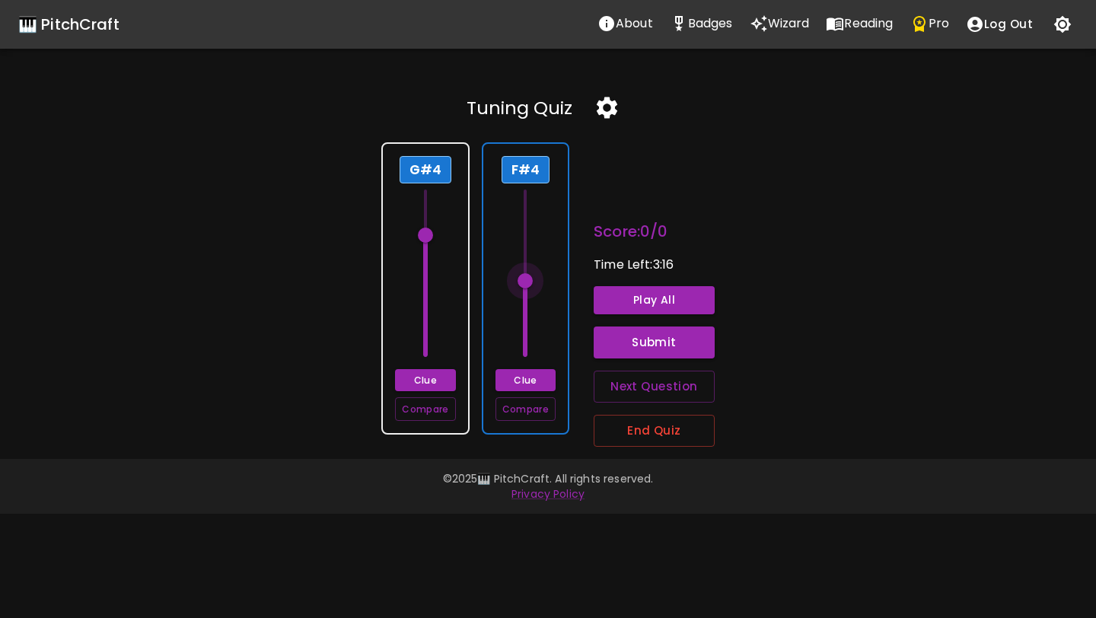
type input "66"
drag, startPoint x: 527, startPoint y: 358, endPoint x: 527, endPoint y: 272, distance: 86.0
click at [527, 272] on span at bounding box center [524, 265] width 15 height 15
click at [619, 302] on button "Play All" at bounding box center [654, 300] width 121 height 28
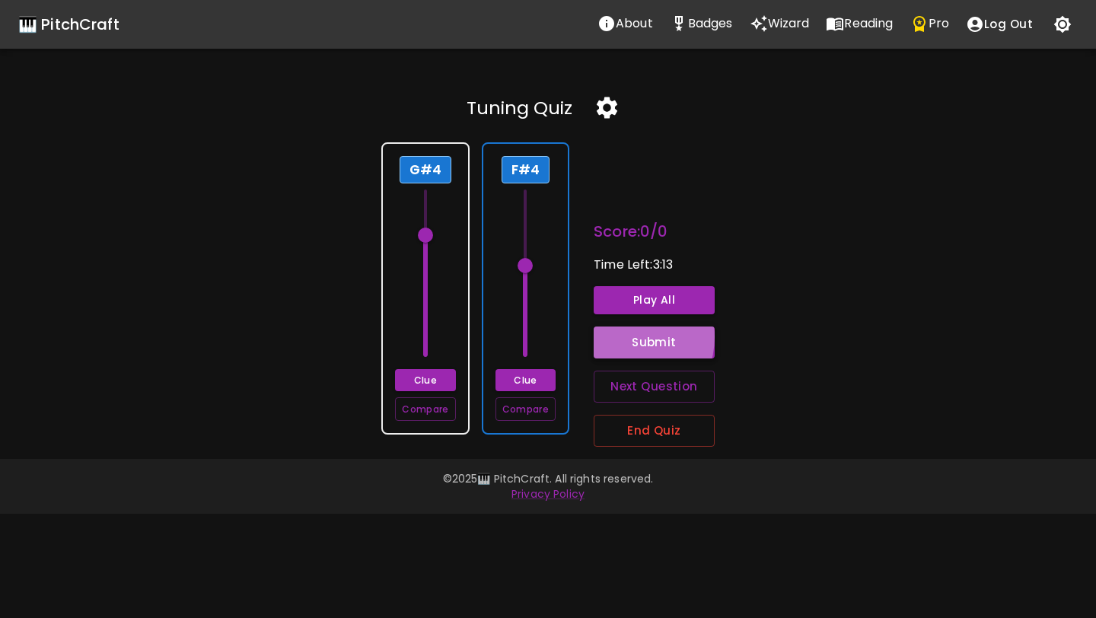
click at [626, 337] on button "Submit" at bounding box center [654, 342] width 121 height 32
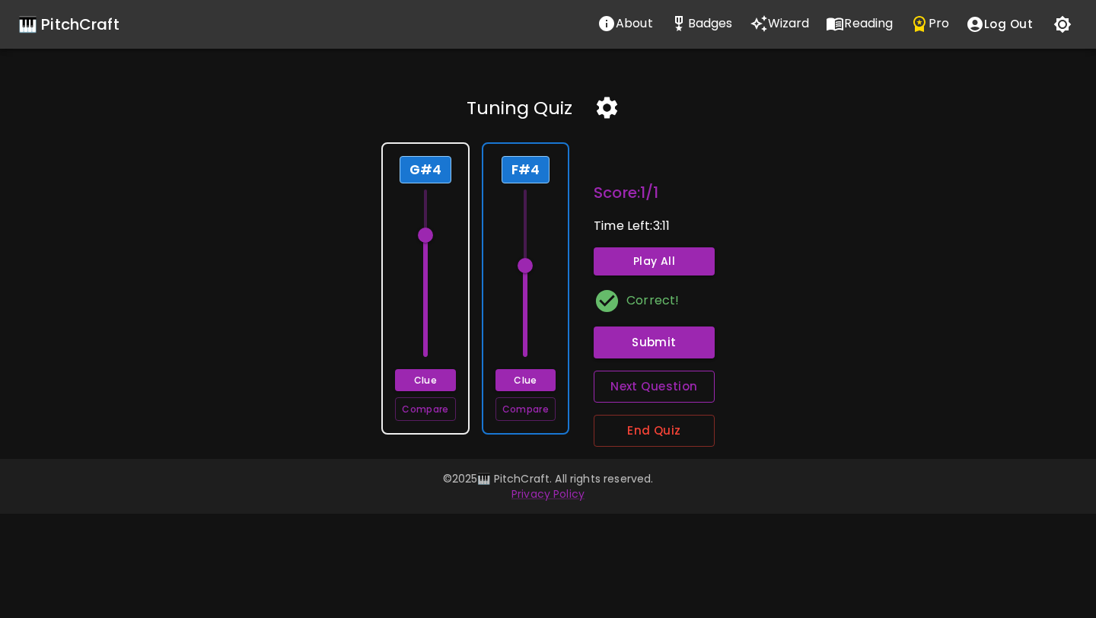
click at [629, 384] on button "Next Question" at bounding box center [654, 387] width 121 height 32
type input "60"
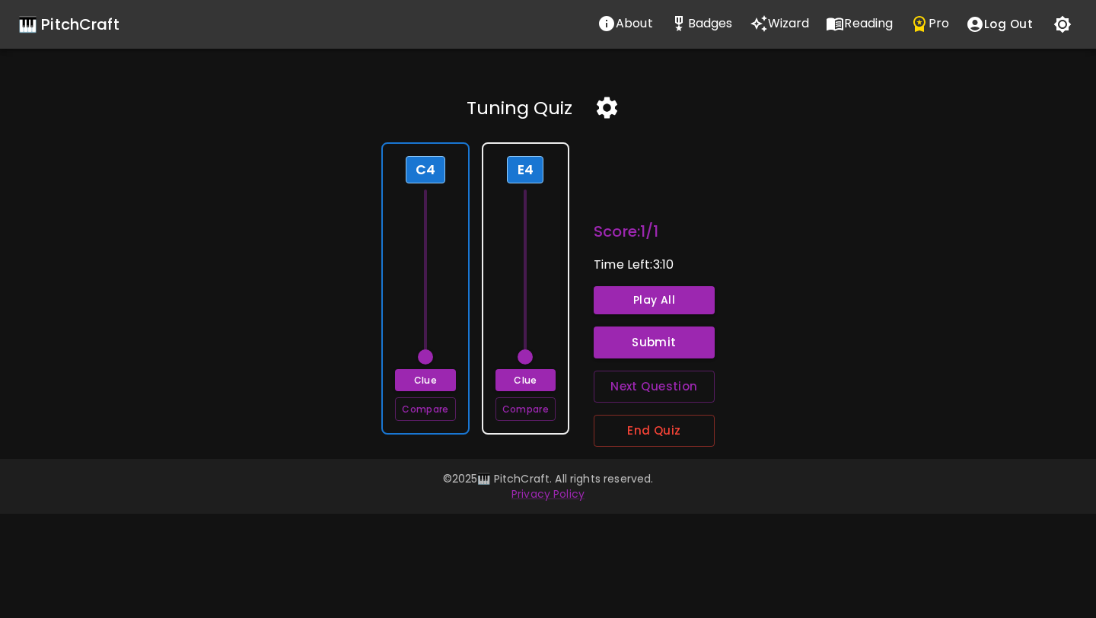
click at [425, 353] on span at bounding box center [425, 356] width 15 height 15
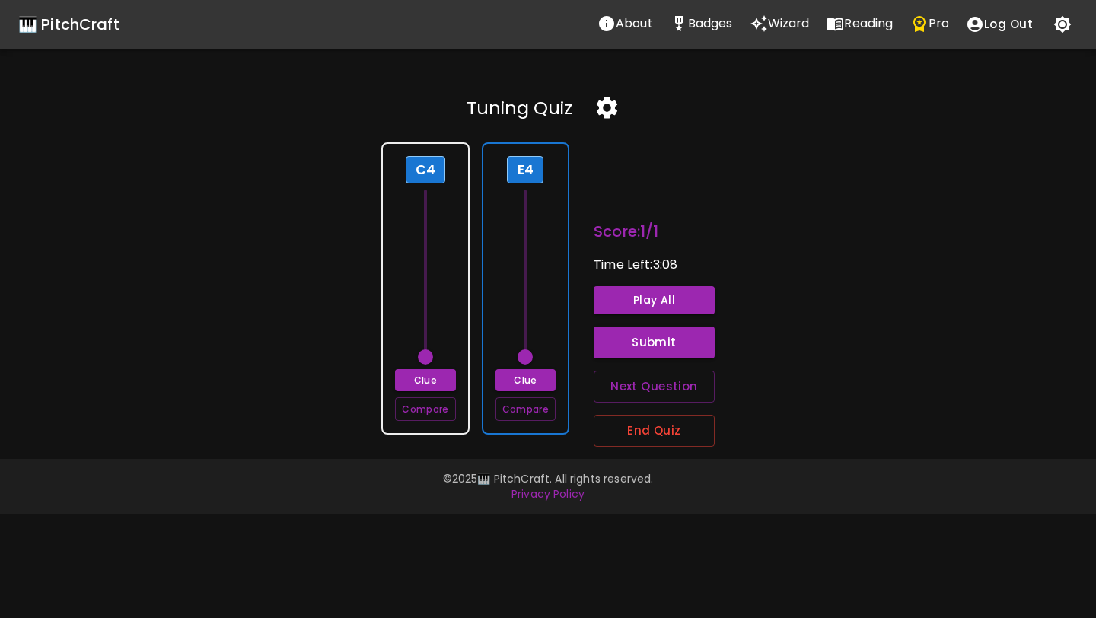
click at [522, 349] on span at bounding box center [524, 356] width 15 height 15
drag, startPoint x: 523, startPoint y: 346, endPoint x: 521, endPoint y: 298, distance: 48.0
click at [521, 298] on span at bounding box center [524, 295] width 15 height 15
click at [603, 298] on button "Play All" at bounding box center [654, 300] width 121 height 28
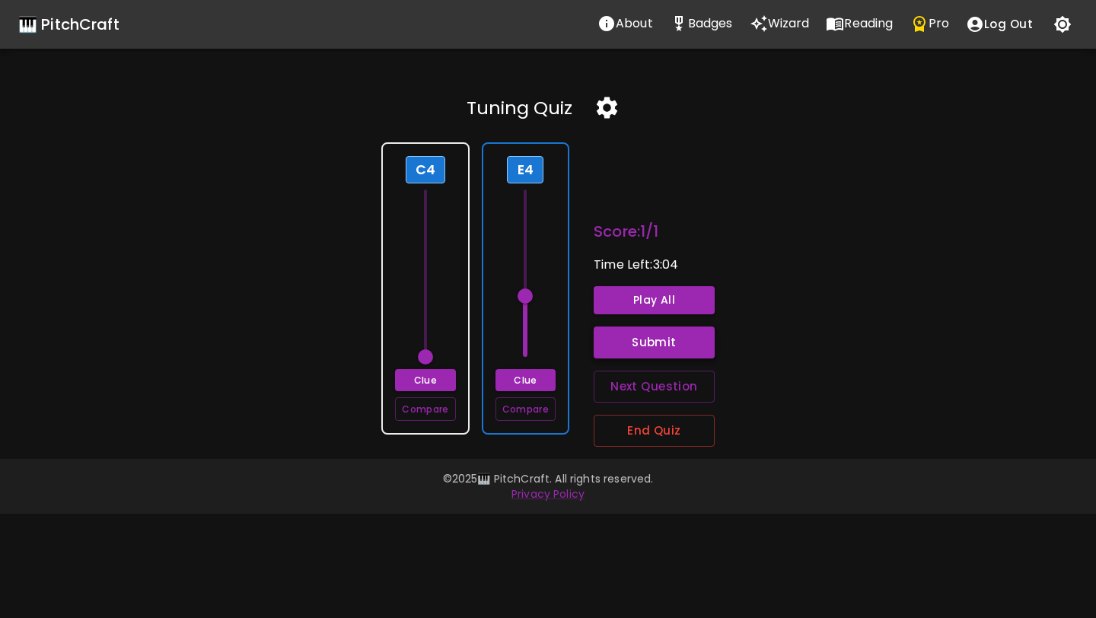
click at [624, 338] on button "Submit" at bounding box center [654, 342] width 121 height 32
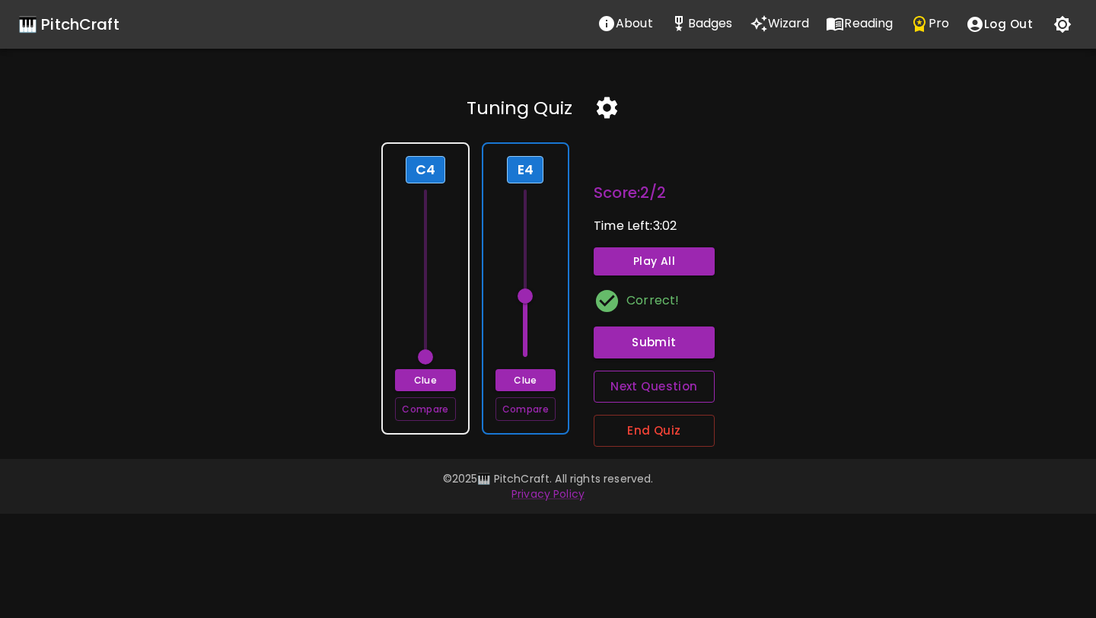
click at [631, 388] on button "Next Question" at bounding box center [654, 387] width 121 height 32
type input "60"
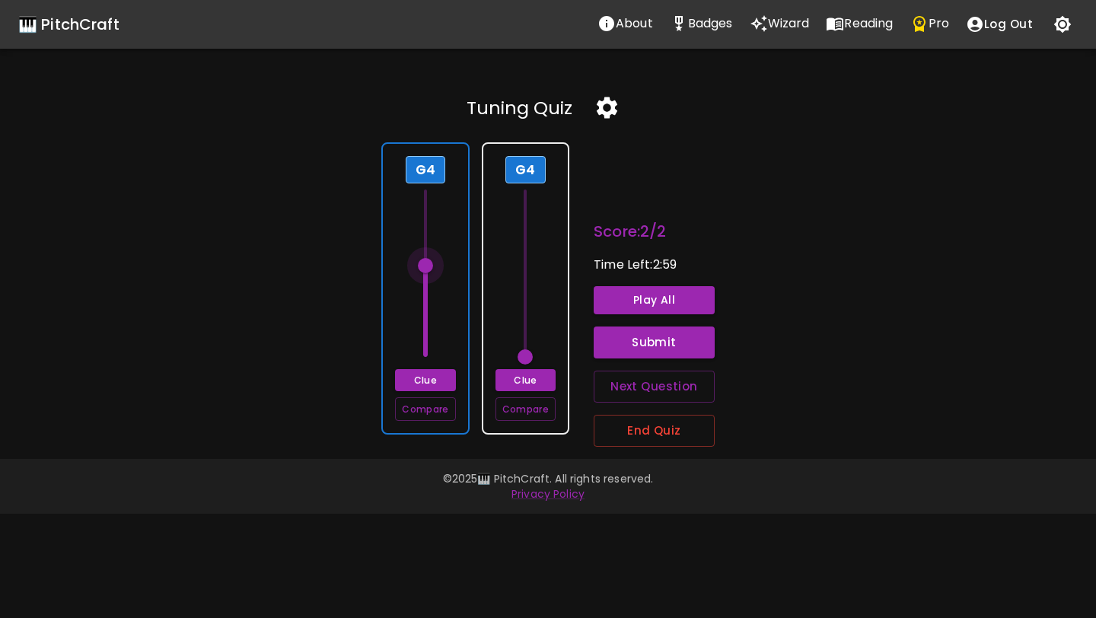
drag, startPoint x: 427, startPoint y: 359, endPoint x: 428, endPoint y: 271, distance: 88.3
click at [428, 271] on span at bounding box center [425, 265] width 15 height 15
type input "67"
drag, startPoint x: 430, startPoint y: 270, endPoint x: 431, endPoint y: 256, distance: 13.7
click at [431, 256] on span at bounding box center [425, 250] width 15 height 15
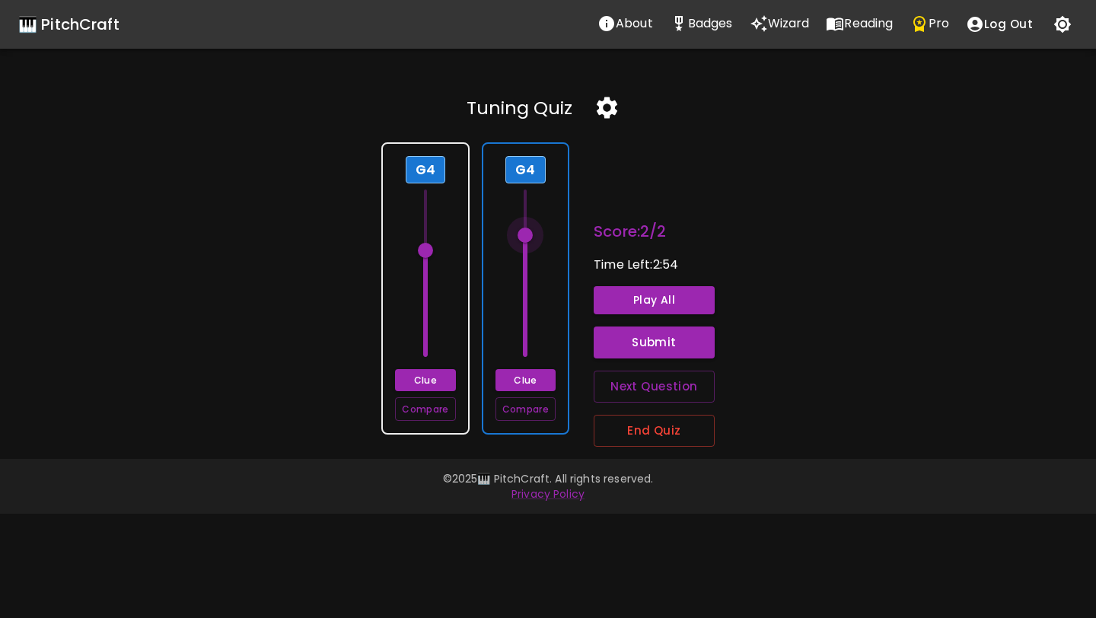
type input "67"
drag, startPoint x: 528, startPoint y: 356, endPoint x: 521, endPoint y: 244, distance: 112.1
click at [521, 244] on span at bounding box center [524, 250] width 15 height 15
click at [624, 338] on button "Submit" at bounding box center [654, 342] width 121 height 32
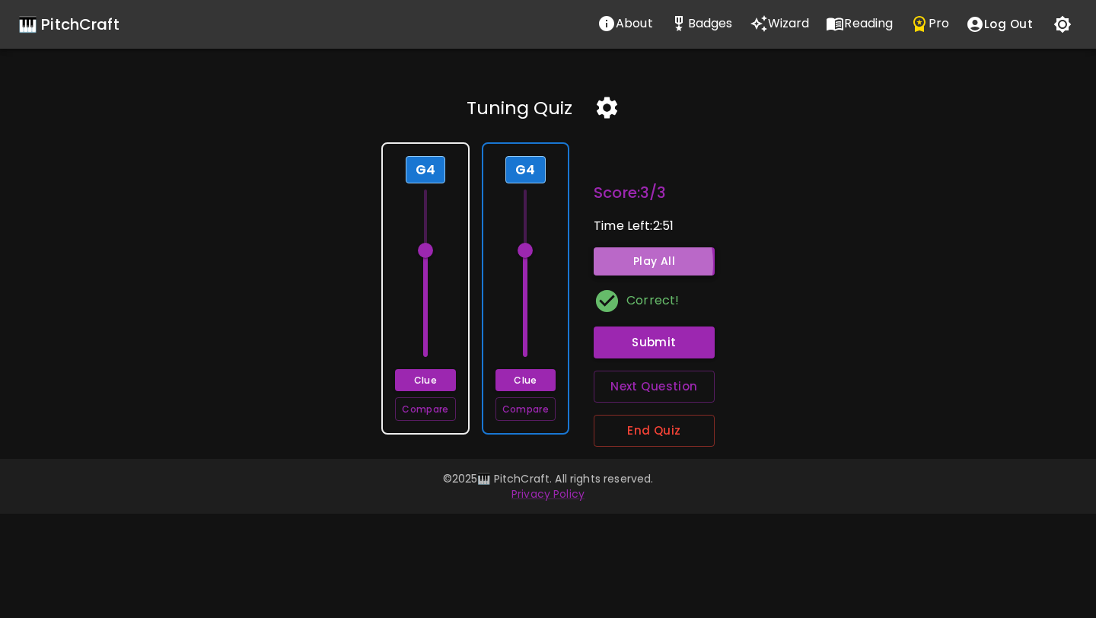
click at [622, 263] on button "Play All" at bounding box center [654, 261] width 121 height 28
click at [628, 383] on button "Next Question" at bounding box center [654, 387] width 121 height 32
type input "60"
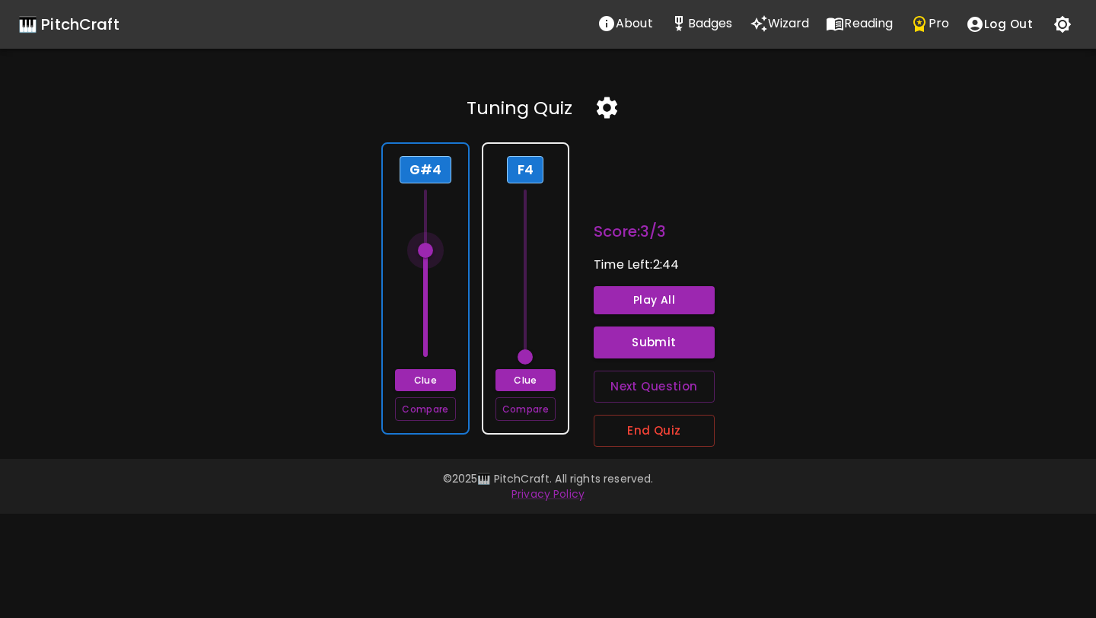
type input "68"
drag, startPoint x: 427, startPoint y: 356, endPoint x: 430, endPoint y: 239, distance: 117.2
click at [430, 239] on span at bounding box center [425, 235] width 15 height 15
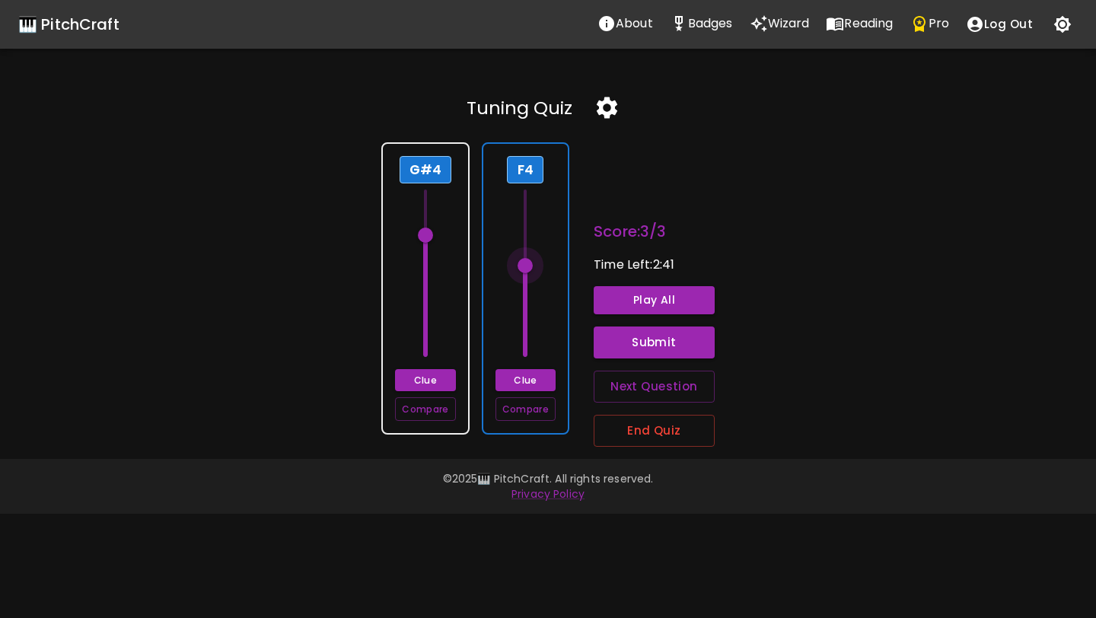
drag, startPoint x: 526, startPoint y: 359, endPoint x: 527, endPoint y: 260, distance: 98.9
click at [527, 260] on span at bounding box center [524, 265] width 15 height 15
type input "65"
drag, startPoint x: 525, startPoint y: 266, endPoint x: 526, endPoint y: 277, distance: 10.7
click at [526, 277] on span at bounding box center [524, 280] width 15 height 15
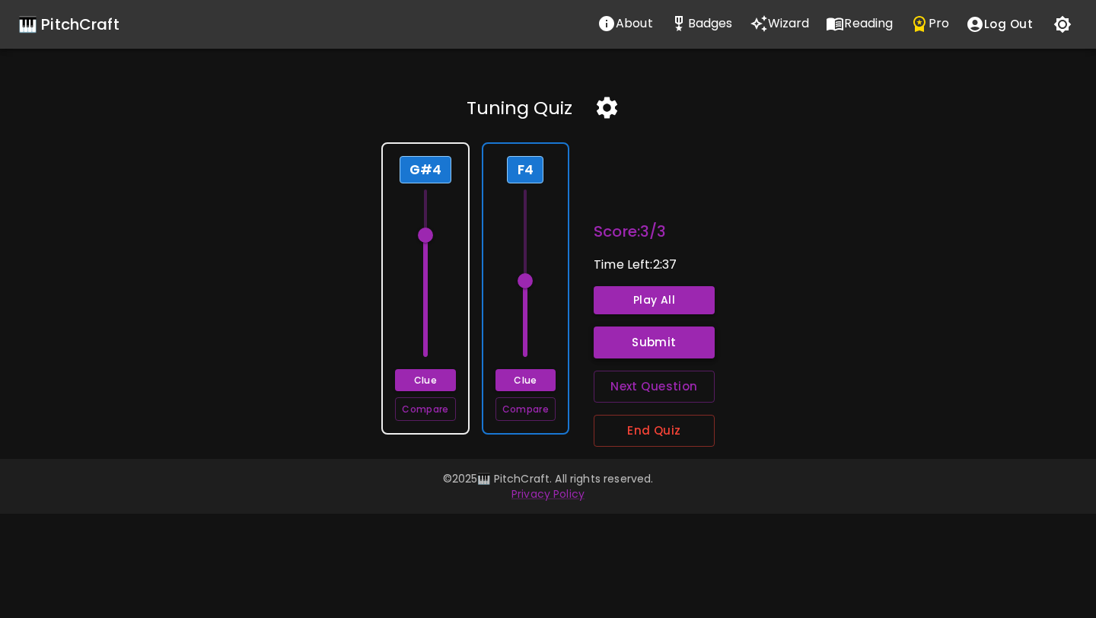
click at [640, 340] on button "Submit" at bounding box center [654, 342] width 121 height 32
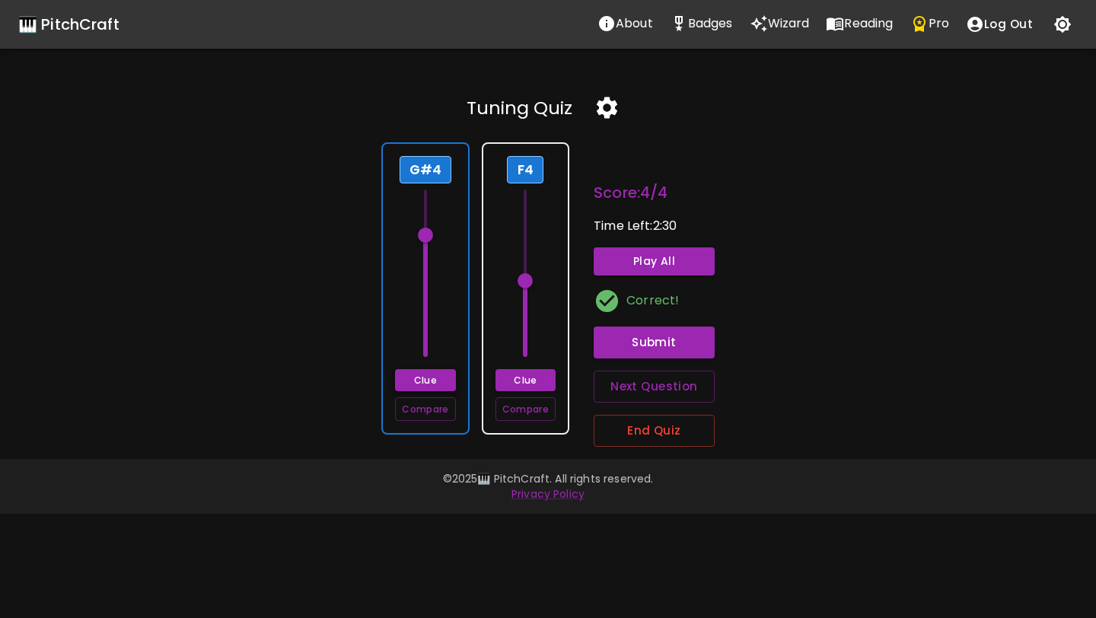
click at [428, 384] on button "Clue" at bounding box center [425, 380] width 60 height 22
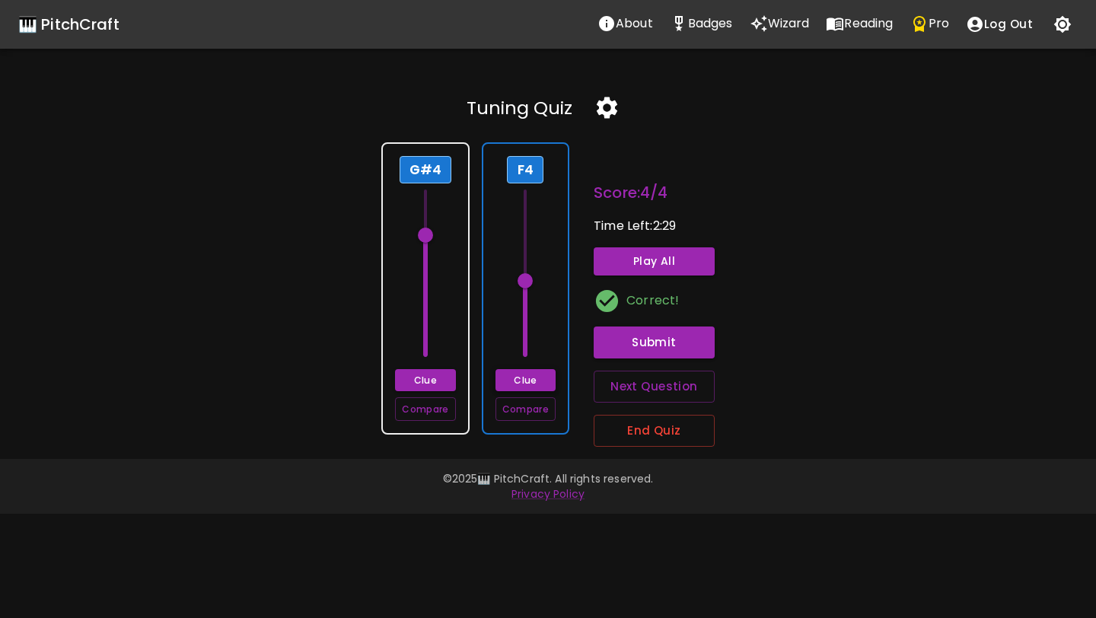
click at [516, 378] on button "Clue" at bounding box center [525, 380] width 60 height 22
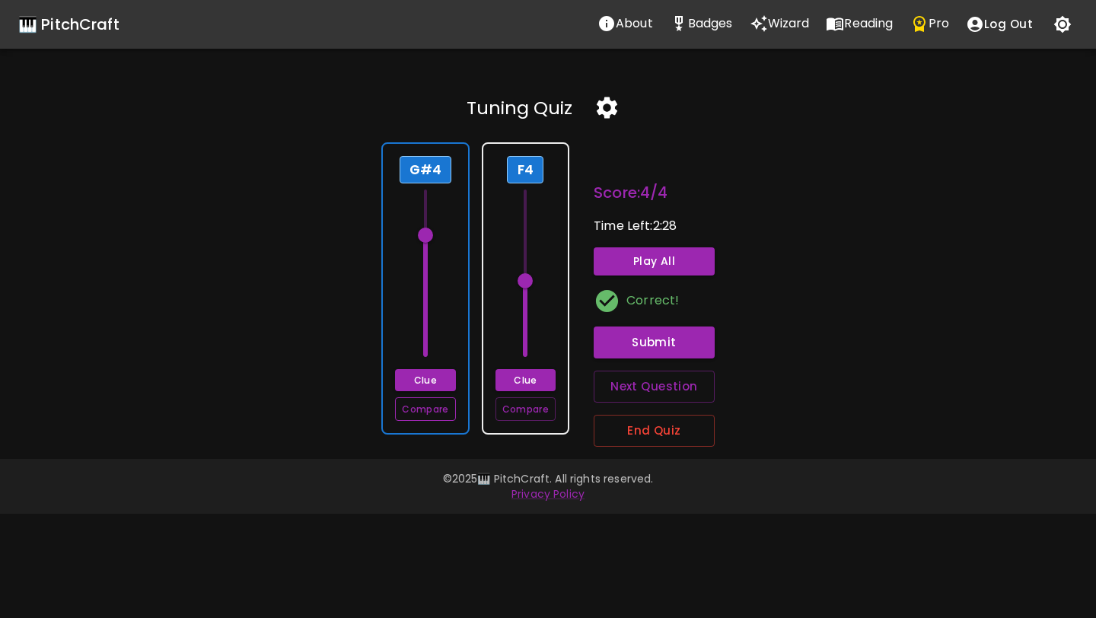
click at [431, 411] on button "Compare" at bounding box center [425, 409] width 60 height 24
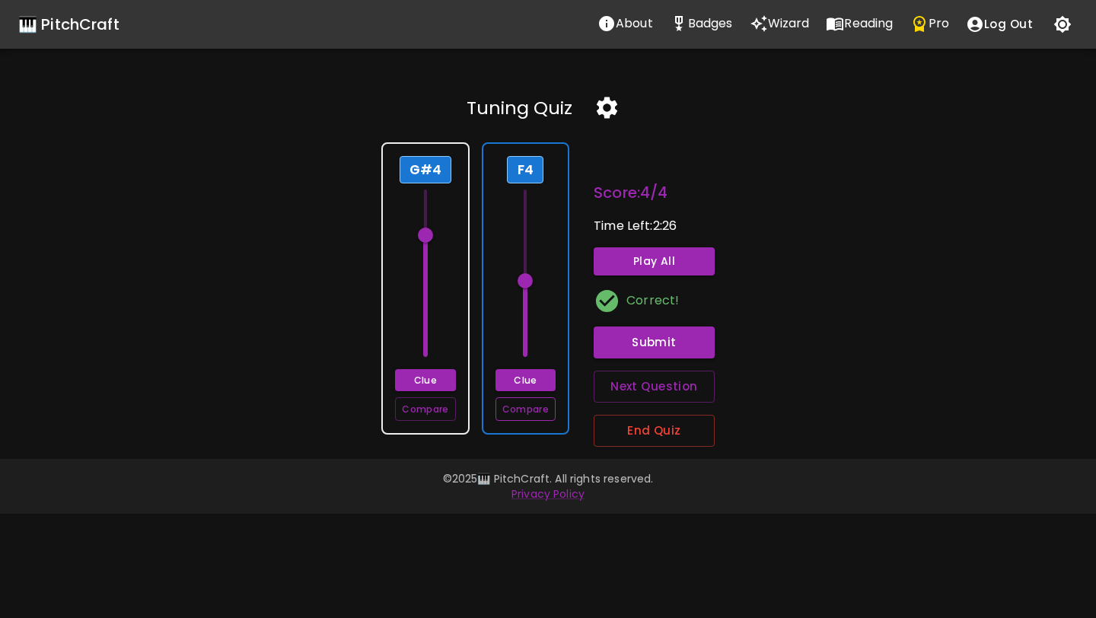
click at [513, 403] on button "Compare" at bounding box center [525, 409] width 60 height 24
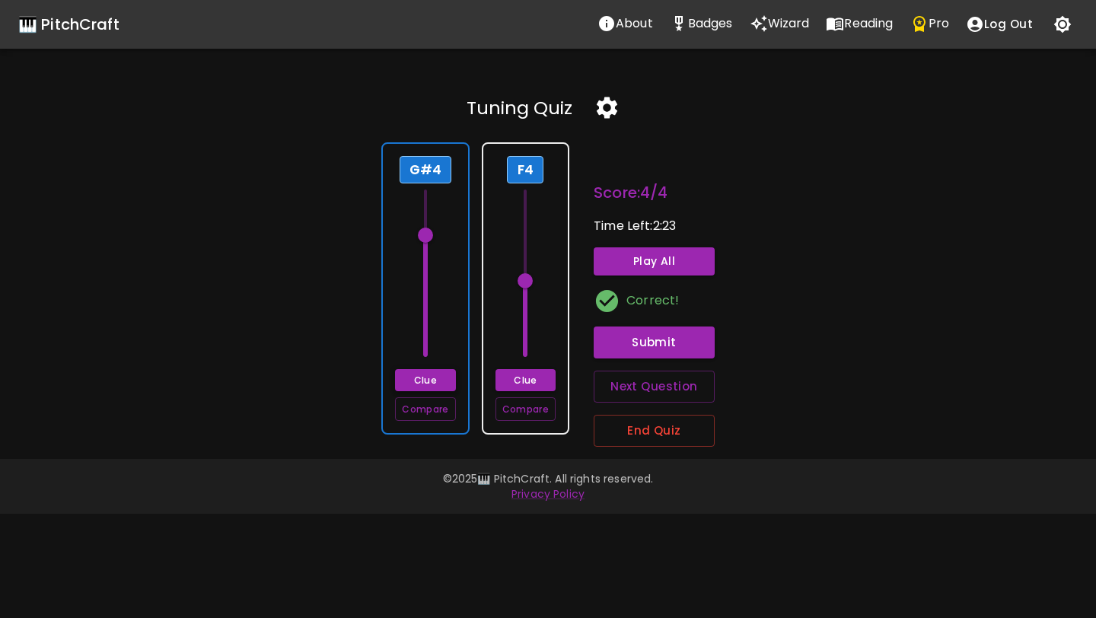
click at [447, 382] on button "Clue" at bounding box center [425, 380] width 60 height 22
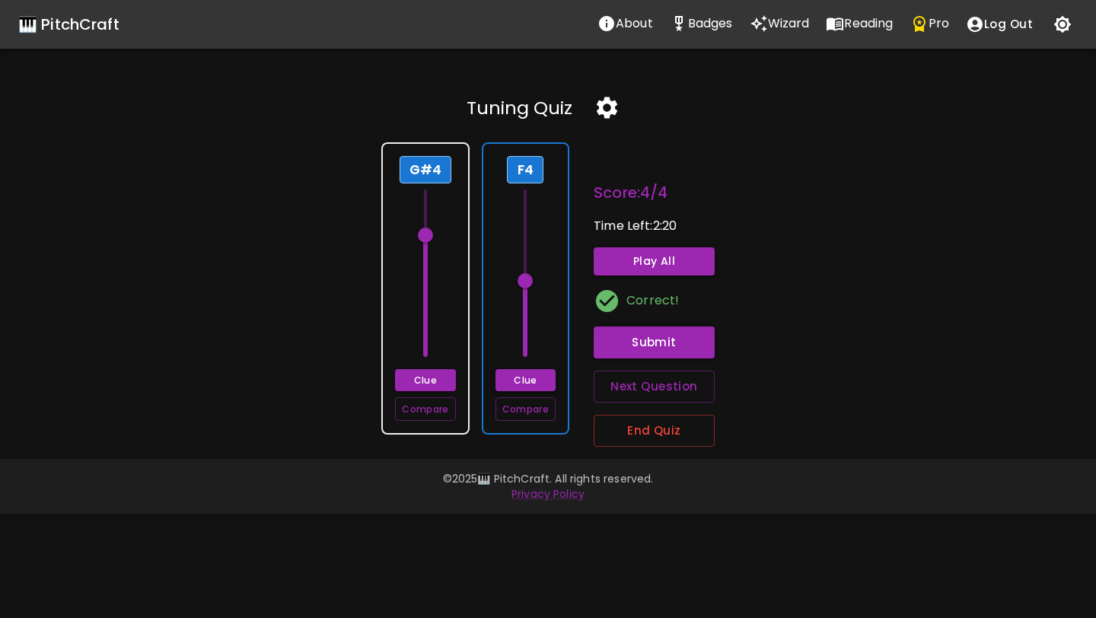
click at [502, 380] on button "Clue" at bounding box center [525, 380] width 60 height 22
click at [498, 381] on button "Clue" at bounding box center [525, 380] width 60 height 22
click at [633, 437] on button "End Quiz" at bounding box center [654, 431] width 121 height 32
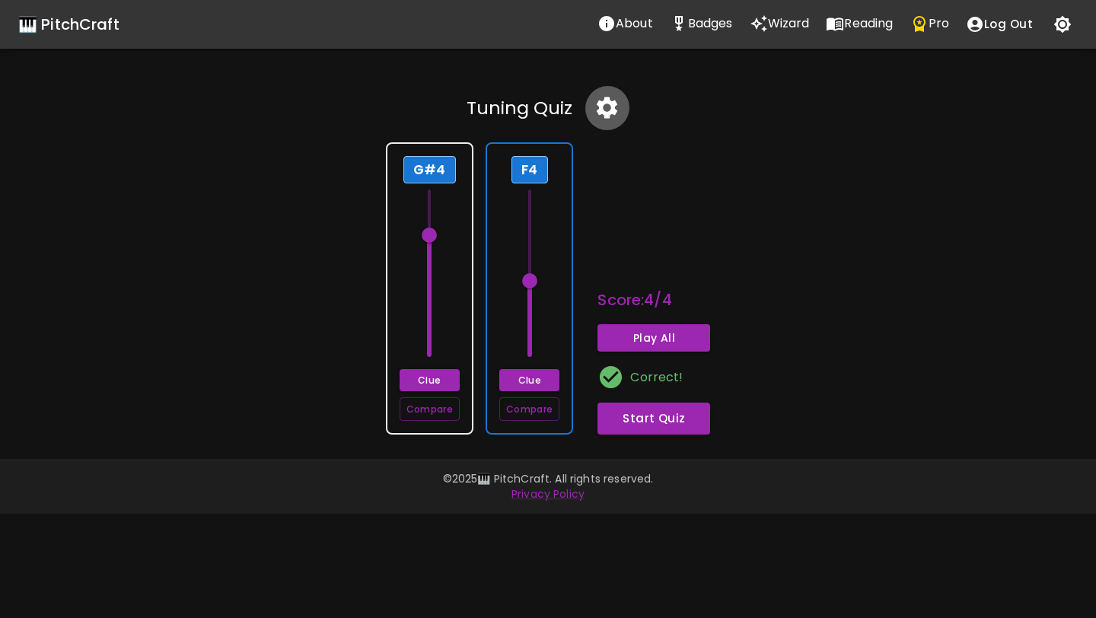
click at [606, 117] on icon "button" at bounding box center [607, 107] width 21 height 21
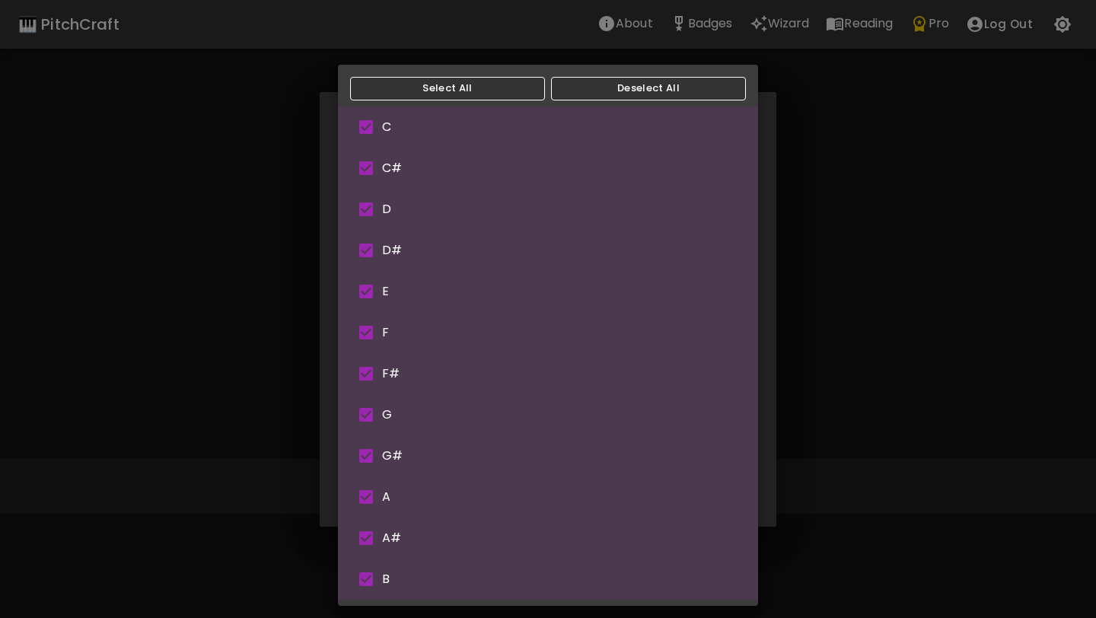
click at [568, 244] on body "🎹 PitchCraft About Badges Wizard Reading Pro Log Out Tuning Quiz G#4 Clue Compa…" at bounding box center [548, 309] width 1096 height 618
click at [829, 236] on div at bounding box center [548, 309] width 1096 height 618
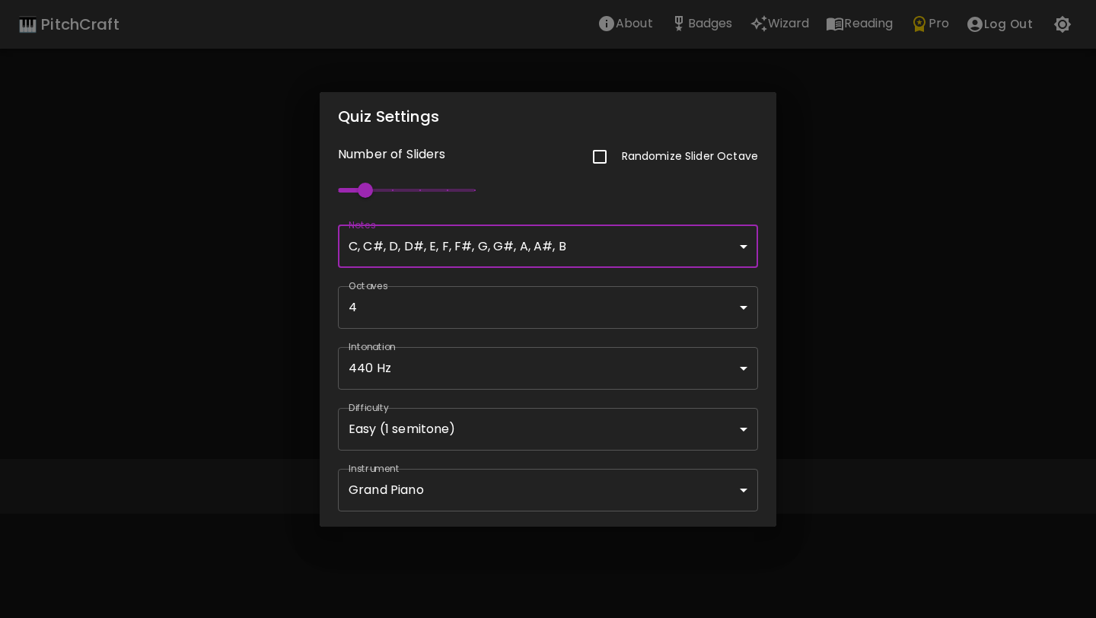
click at [853, 218] on div "Quiz Settings Number of Sliders Randomize Slider Octave 2 Notes C, C#, D, D#, E…" at bounding box center [548, 309] width 1096 height 618
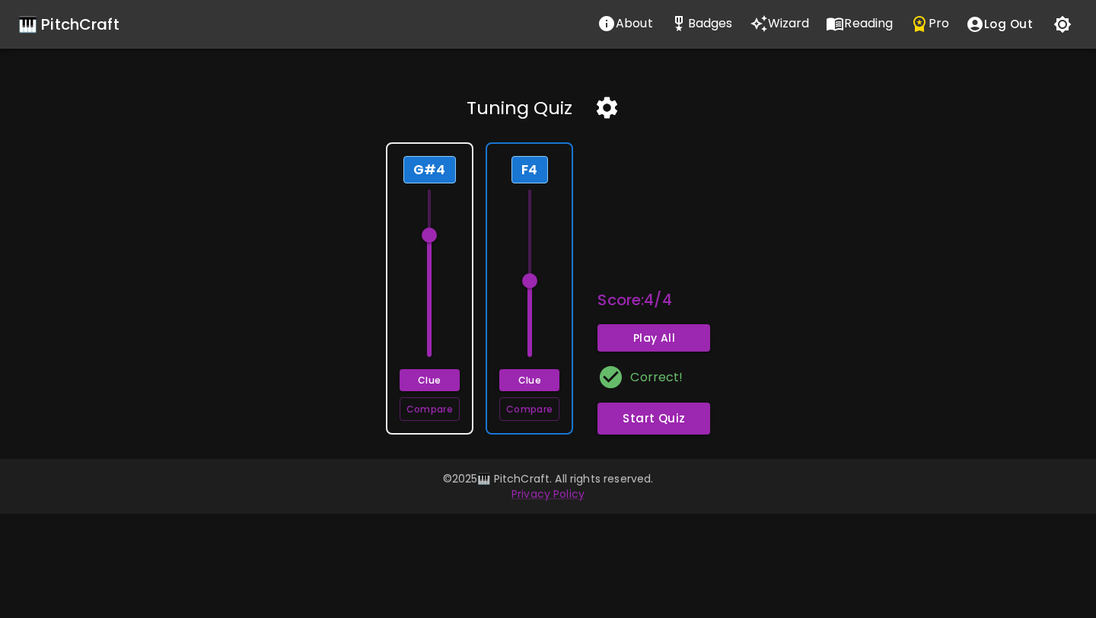
click at [607, 97] on icon "button" at bounding box center [607, 107] width 21 height 21
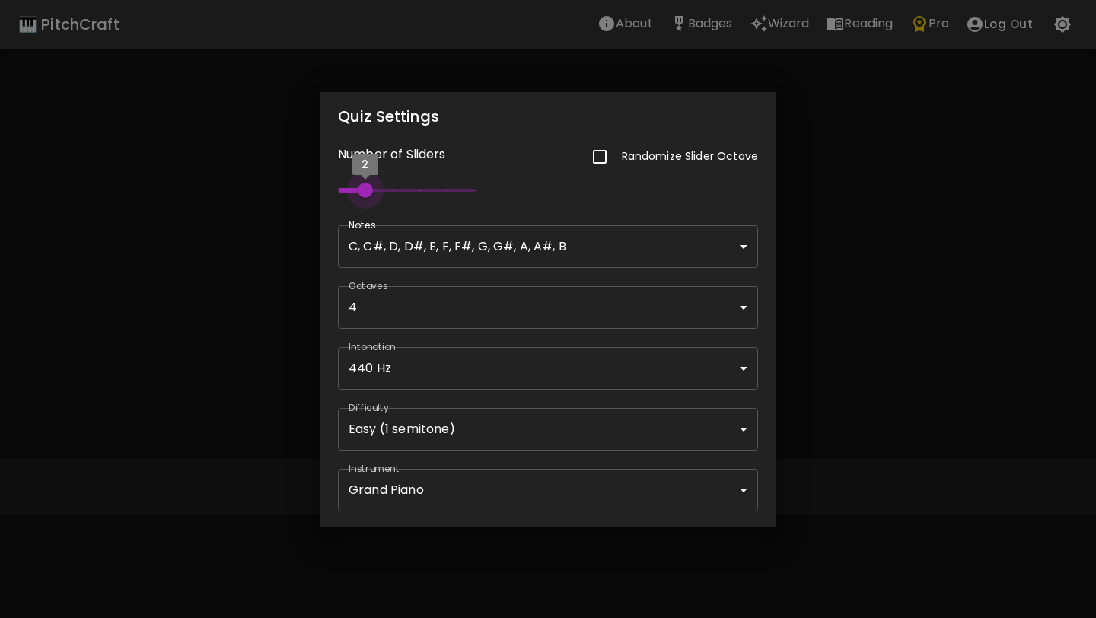
type input "3"
type input "60"
drag, startPoint x: 362, startPoint y: 189, endPoint x: 380, endPoint y: 186, distance: 18.7
click at [385, 186] on span "3" at bounding box center [392, 190] width 15 height 15
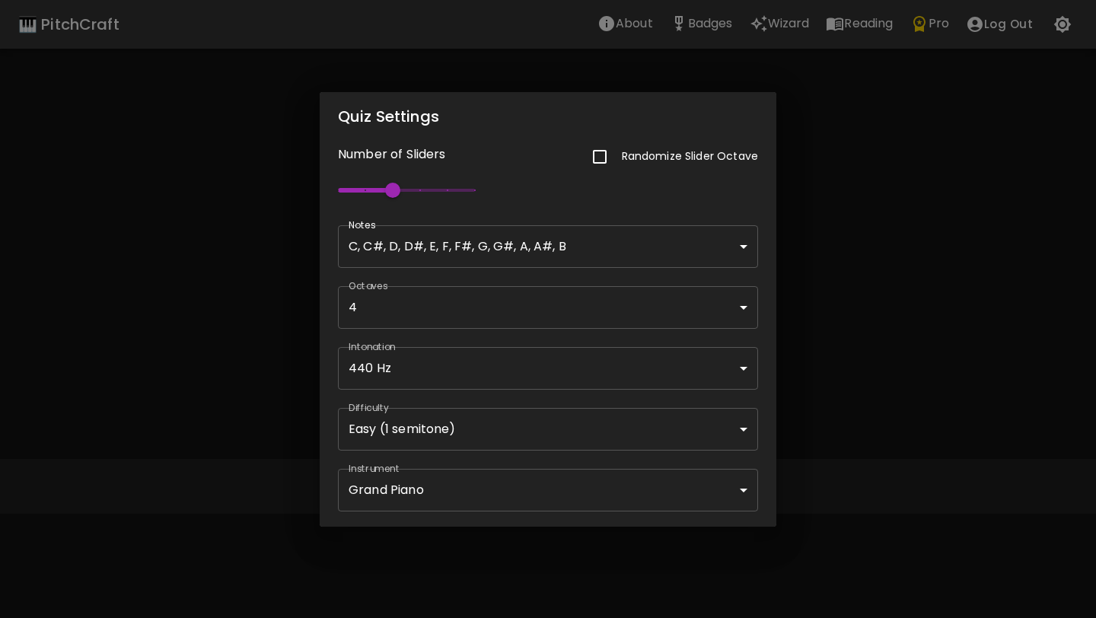
click at [813, 306] on div "Quiz Settings Number of Sliders Randomize Slider Octave 3 Notes C, C#, D, D#, E…" at bounding box center [548, 309] width 1096 height 618
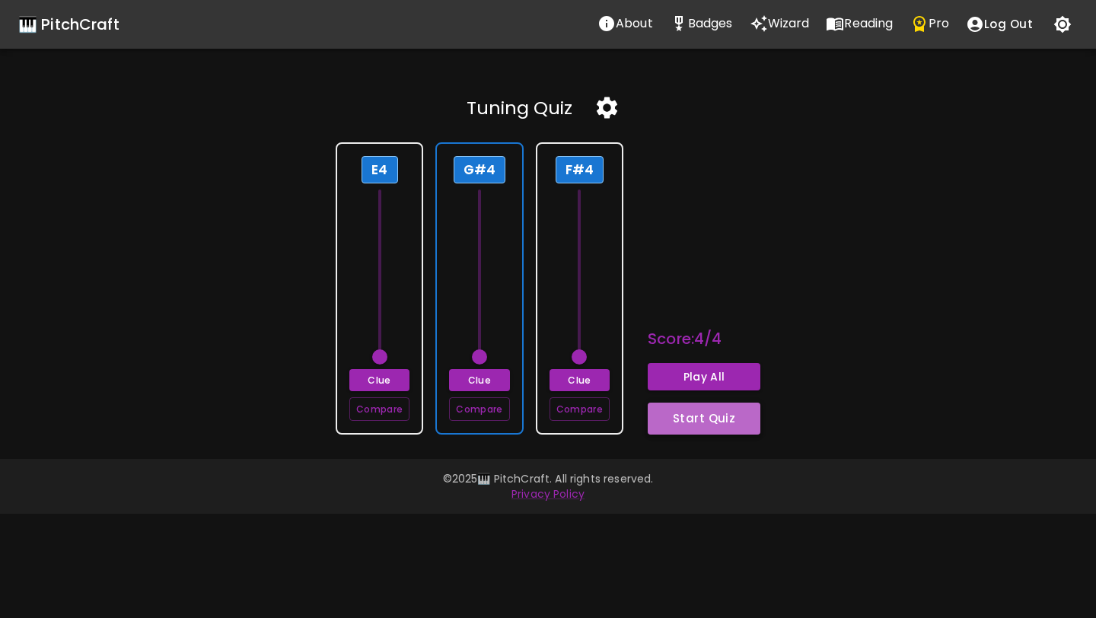
click at [693, 417] on button "Start Quiz" at bounding box center [704, 419] width 113 height 32
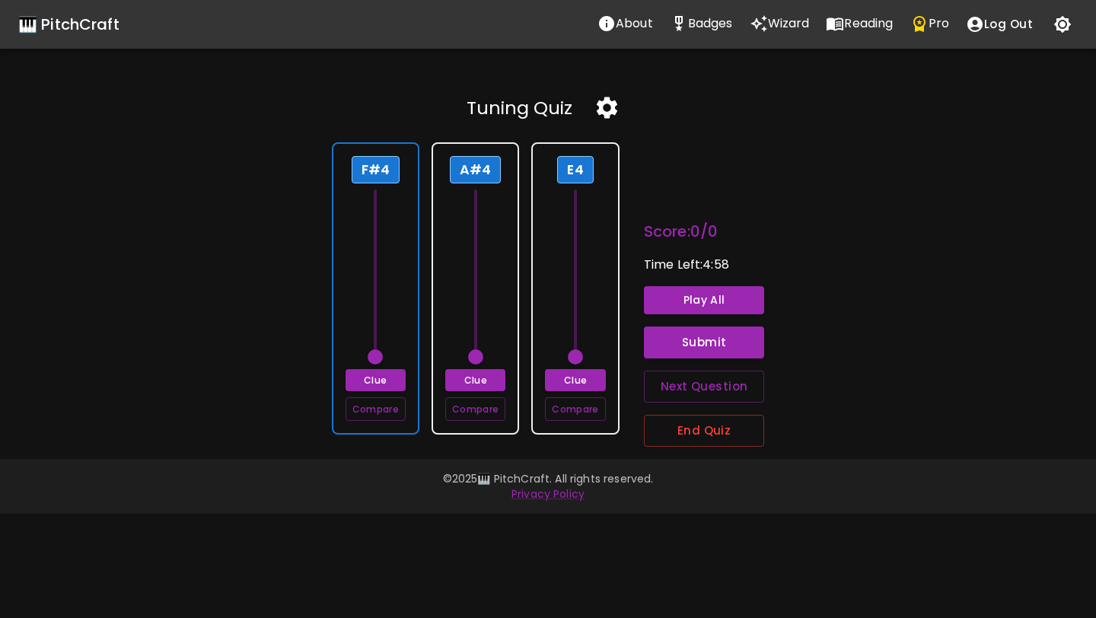
click at [383, 175] on div "F#4" at bounding box center [376, 169] width 48 height 27
type input "66"
drag, startPoint x: 381, startPoint y: 355, endPoint x: 380, endPoint y: 271, distance: 84.5
click at [380, 271] on span at bounding box center [375, 265] width 15 height 15
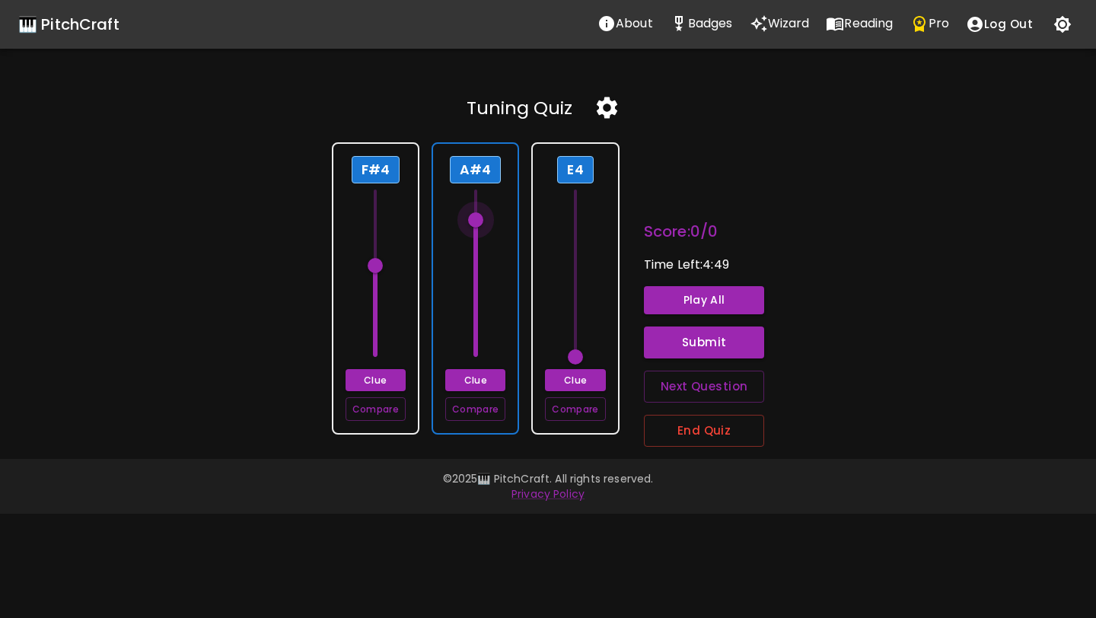
type input "70"
drag, startPoint x: 479, startPoint y: 362, endPoint x: 473, endPoint y: 202, distance: 159.9
click at [473, 202] on span at bounding box center [475, 204] width 15 height 15
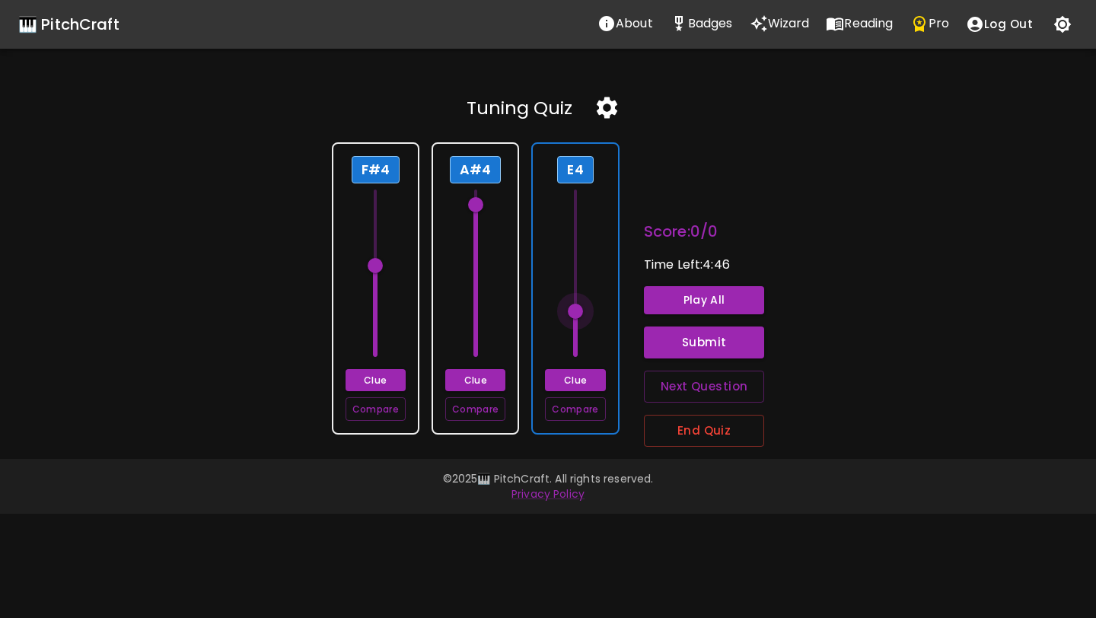
type input "64"
drag, startPoint x: 578, startPoint y: 356, endPoint x: 578, endPoint y: 304, distance: 52.5
click at [578, 304] on span at bounding box center [575, 295] width 15 height 15
click at [661, 341] on button "Submit" at bounding box center [704, 342] width 121 height 32
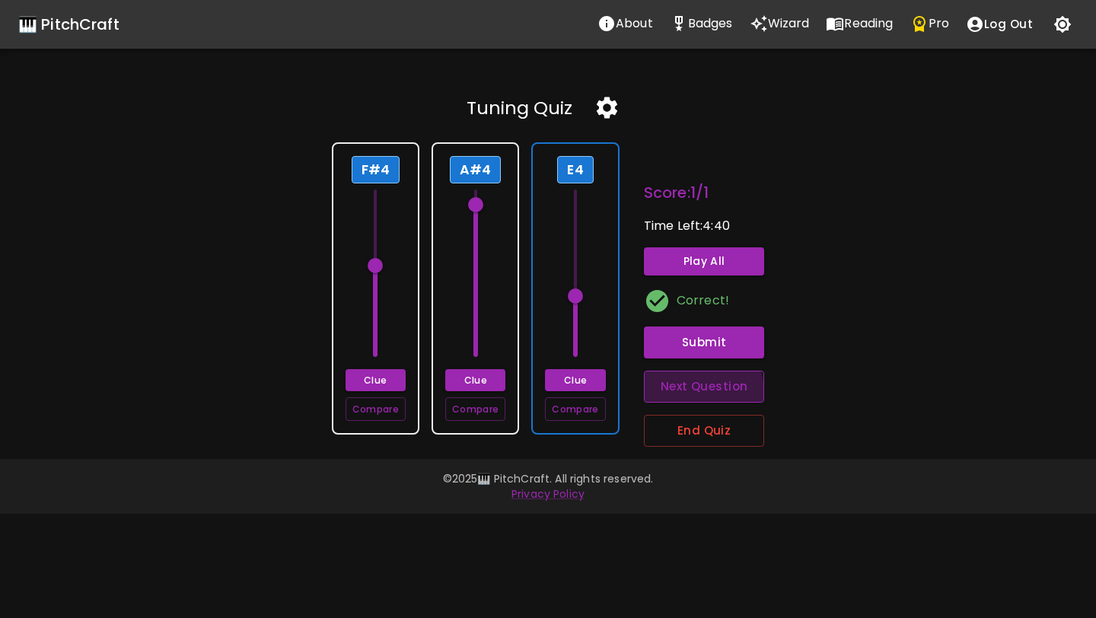
click at [669, 398] on button "Next Question" at bounding box center [704, 387] width 121 height 32
type input "60"
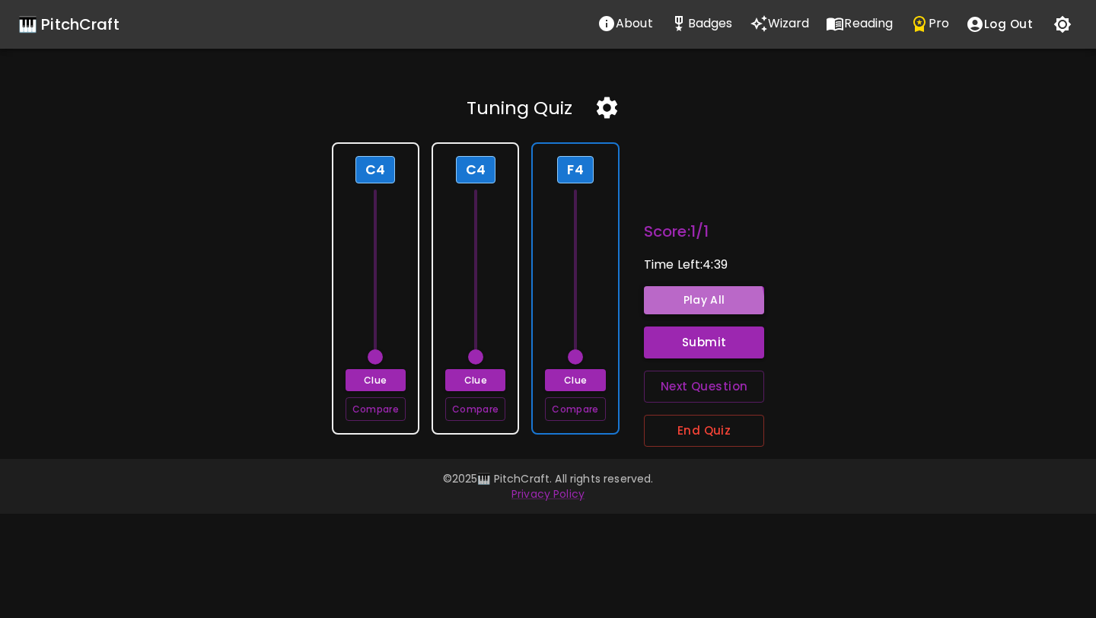
click at [675, 308] on button "Play All" at bounding box center [704, 300] width 121 height 28
drag, startPoint x: 575, startPoint y: 352, endPoint x: 576, endPoint y: 285, distance: 67.7
click at [576, 285] on span at bounding box center [575, 280] width 15 height 15
click at [664, 295] on button "Play All" at bounding box center [704, 300] width 121 height 28
click at [678, 342] on button "Submit" at bounding box center [704, 342] width 121 height 32
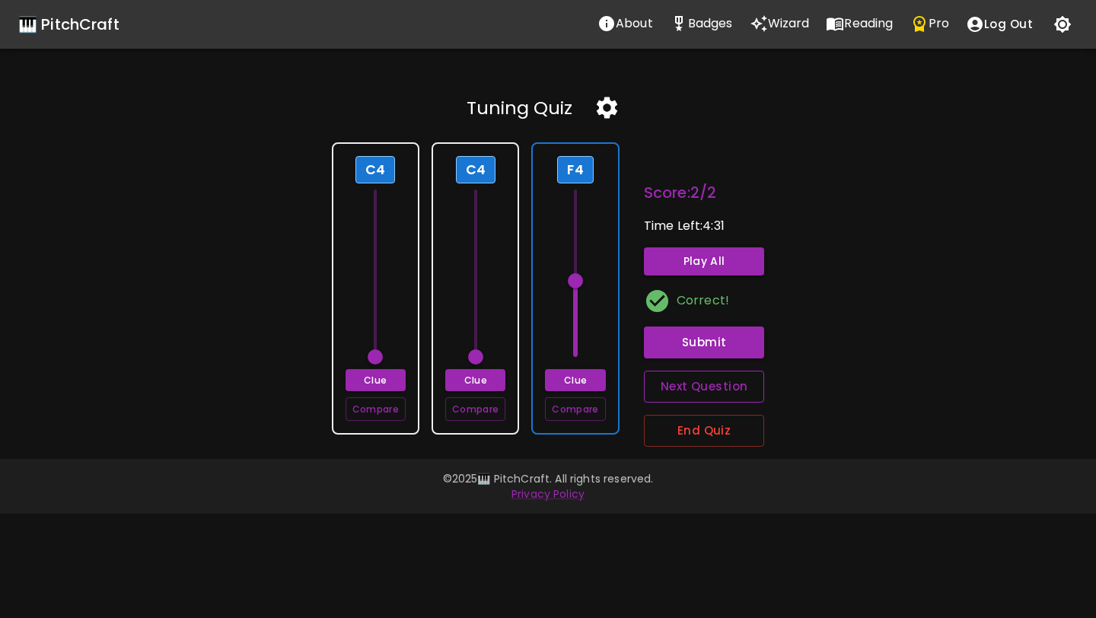
click at [676, 384] on button "Next Question" at bounding box center [704, 387] width 121 height 32
type input "60"
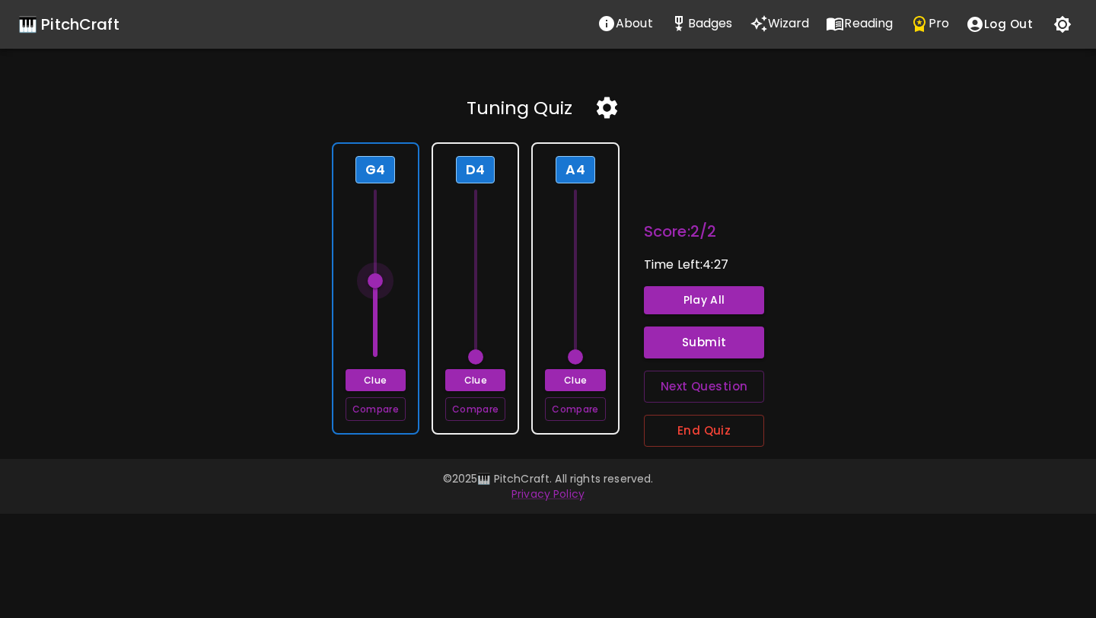
type input "67"
drag, startPoint x: 381, startPoint y: 356, endPoint x: 381, endPoint y: 258, distance: 98.2
click at [381, 258] on span at bounding box center [375, 250] width 15 height 15
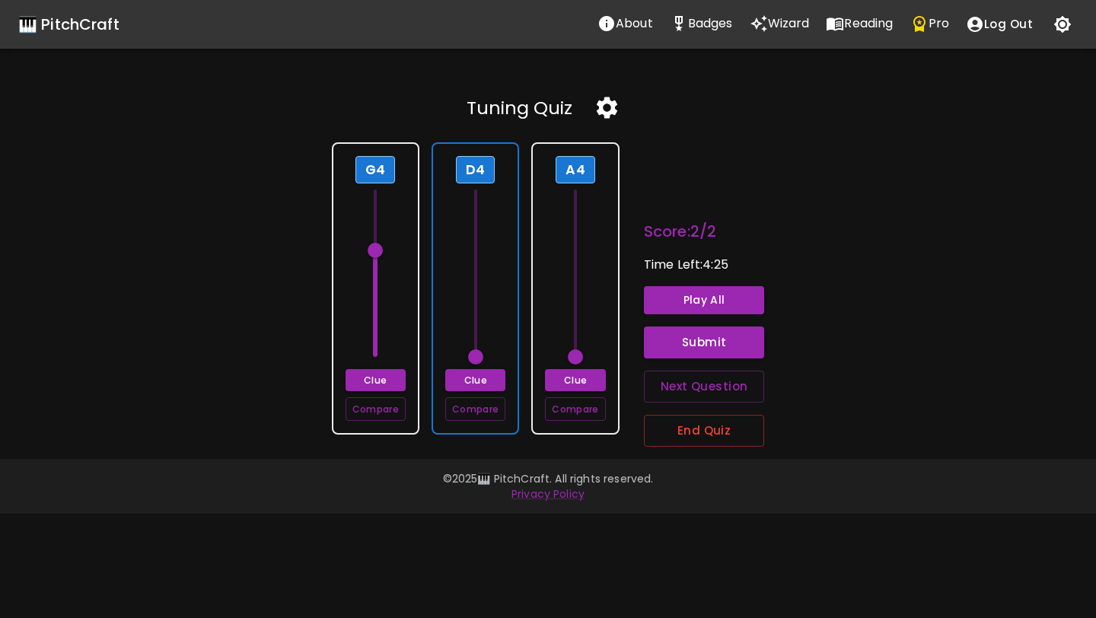
type input "62"
click at [476, 331] on span at bounding box center [475, 272] width 23 height 167
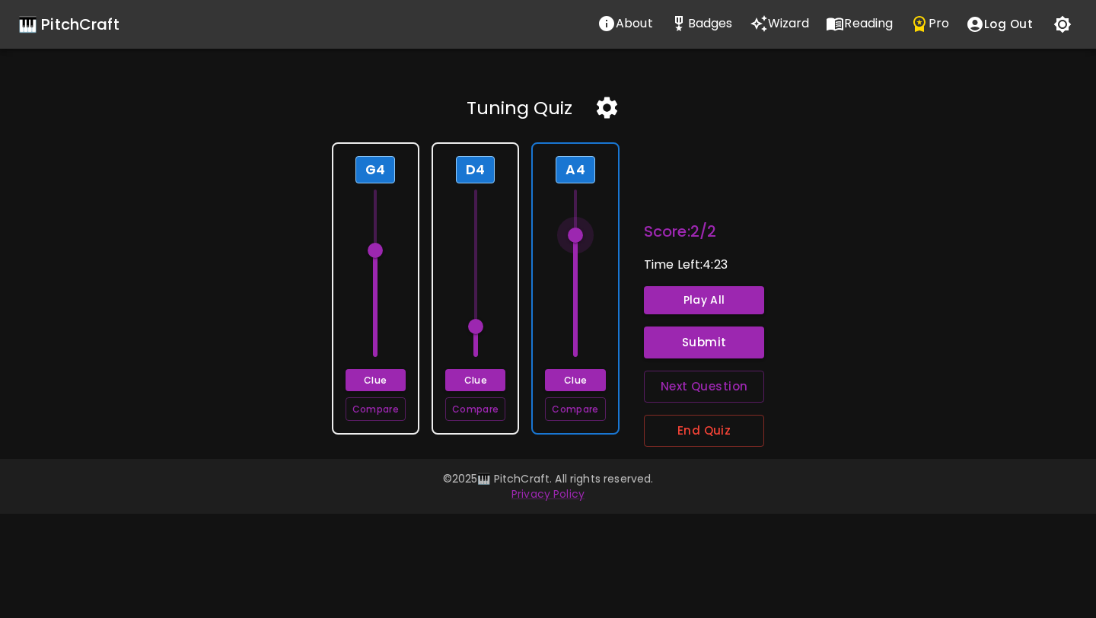
type input "69"
drag, startPoint x: 572, startPoint y: 356, endPoint x: 570, endPoint y: 226, distance: 130.1
click at [570, 226] on span at bounding box center [575, 219] width 15 height 15
click at [578, 220] on span at bounding box center [575, 219] width 15 height 15
click at [681, 347] on button "Submit" at bounding box center [704, 342] width 121 height 32
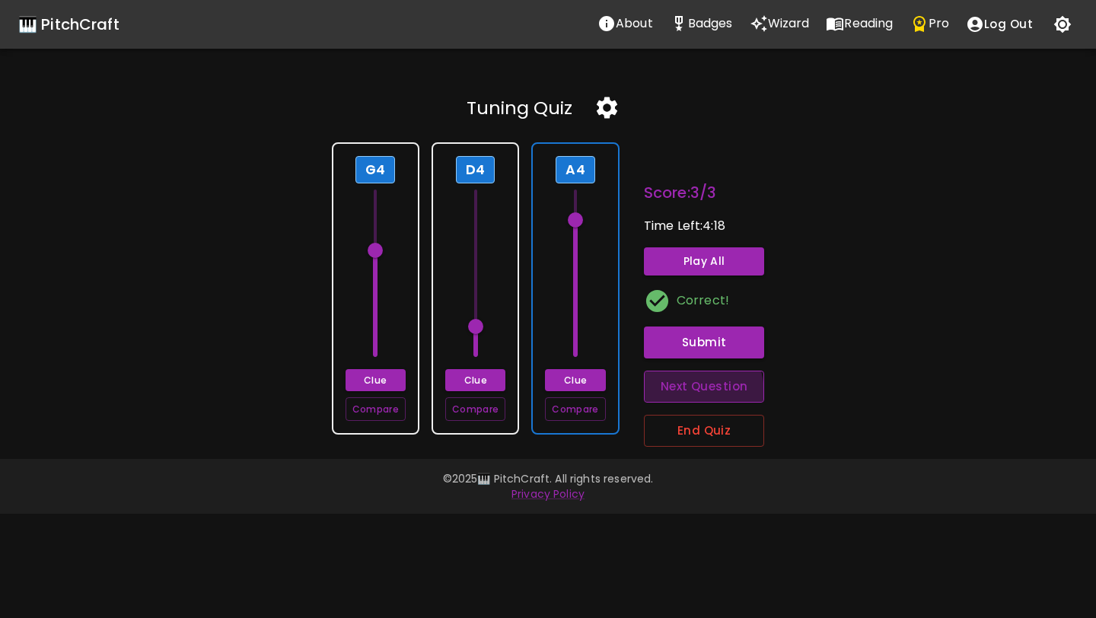
click at [682, 393] on button "Next Question" at bounding box center [704, 387] width 121 height 32
type input "60"
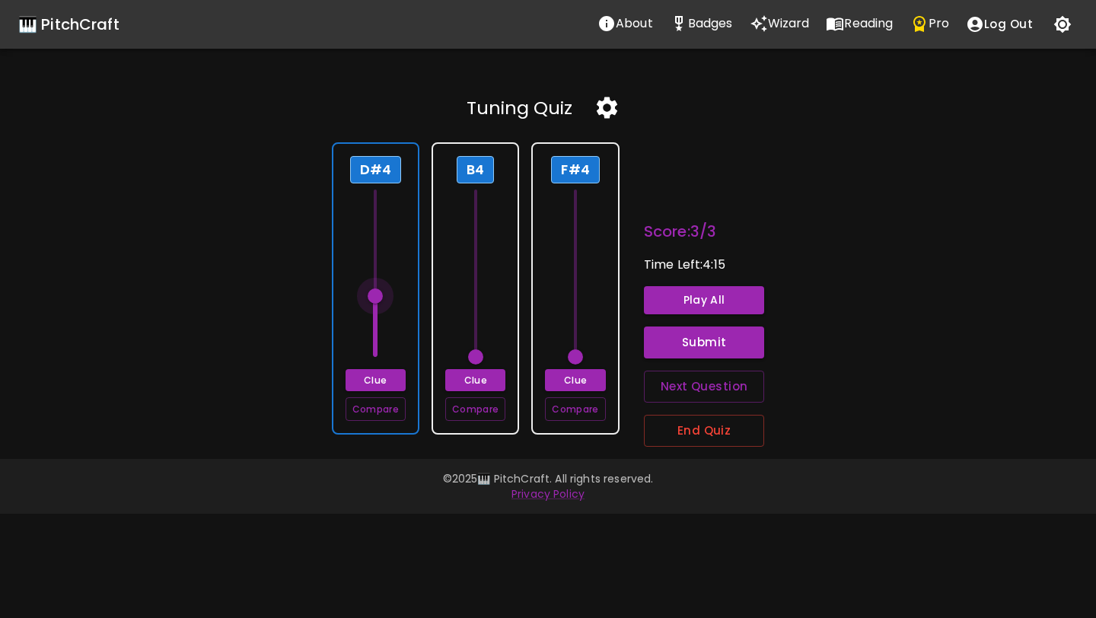
drag, startPoint x: 374, startPoint y: 357, endPoint x: 373, endPoint y: 301, distance: 55.6
click at [373, 301] on span at bounding box center [375, 295] width 15 height 15
type input "63"
click at [374, 308] on span at bounding box center [375, 311] width 15 height 15
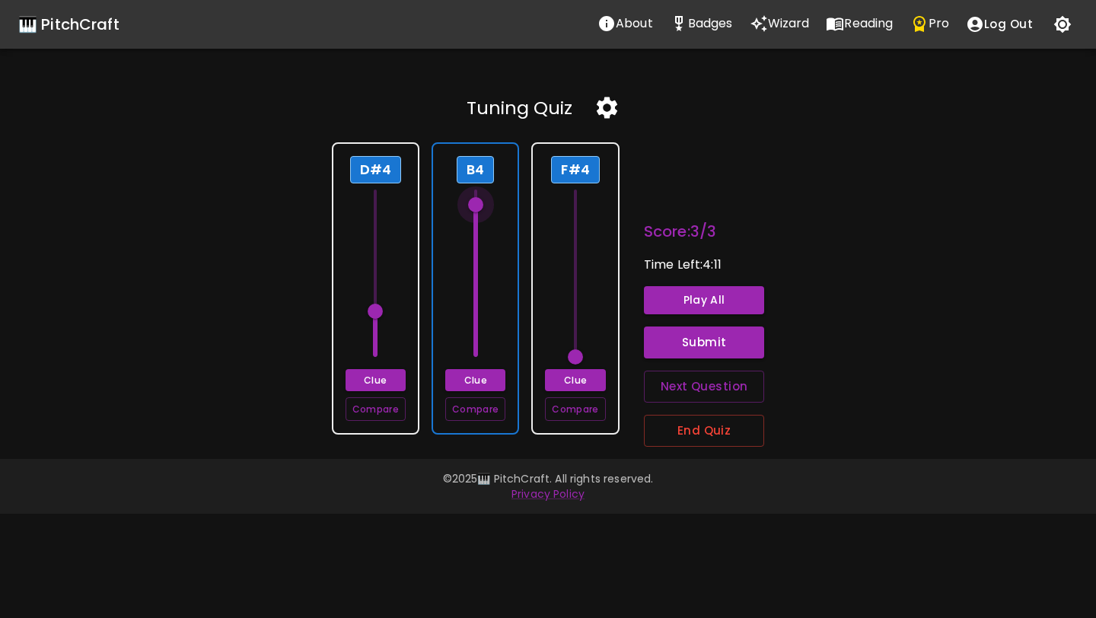
drag, startPoint x: 479, startPoint y: 355, endPoint x: 470, endPoint y: 210, distance: 145.7
click at [470, 210] on span at bounding box center [475, 204] width 15 height 15
type input "71"
drag, startPoint x: 470, startPoint y: 210, endPoint x: 470, endPoint y: 194, distance: 16.0
click at [470, 194] on span at bounding box center [475, 189] width 15 height 15
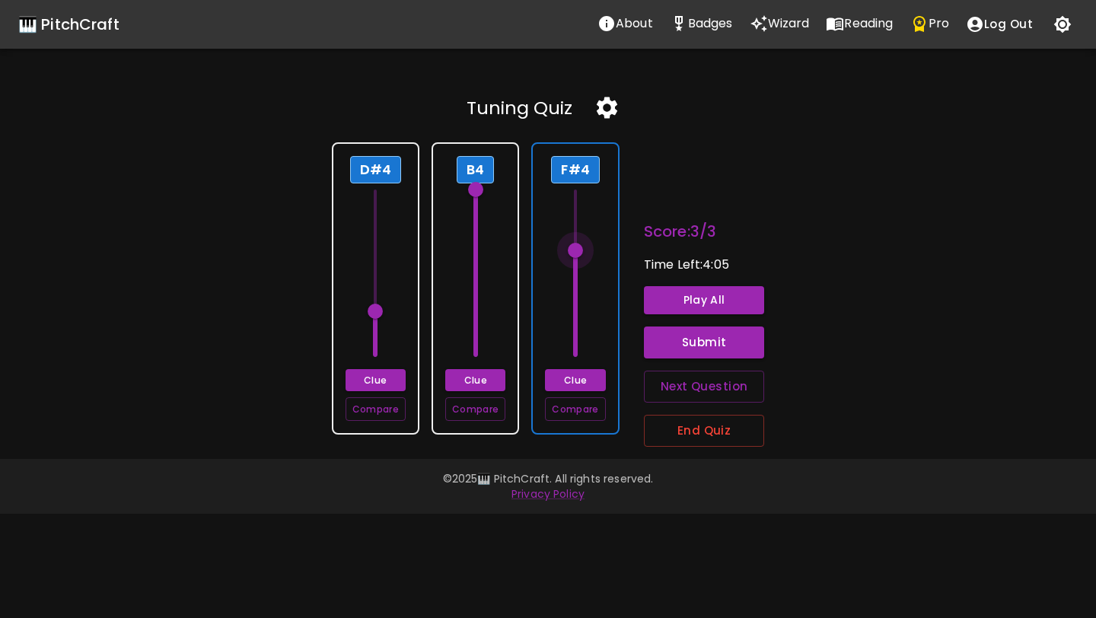
type input "66"
drag, startPoint x: 575, startPoint y: 355, endPoint x: 571, endPoint y: 266, distance: 89.8
click at [571, 266] on span at bounding box center [575, 265] width 15 height 15
click at [677, 304] on button "Play All" at bounding box center [704, 300] width 121 height 28
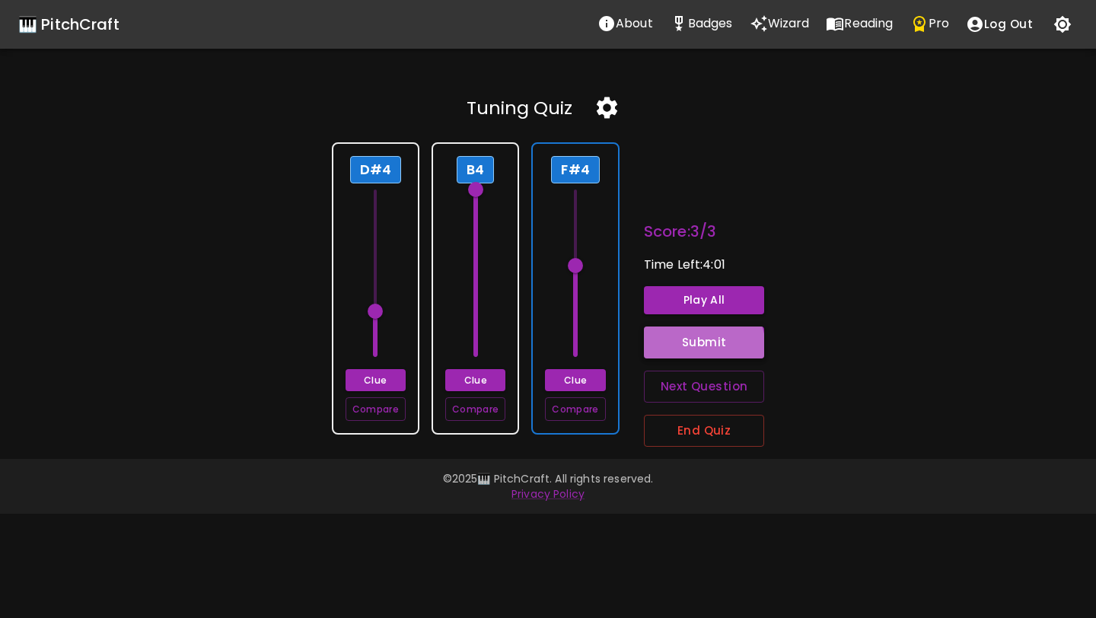
click at [683, 350] on button "Submit" at bounding box center [704, 342] width 121 height 32
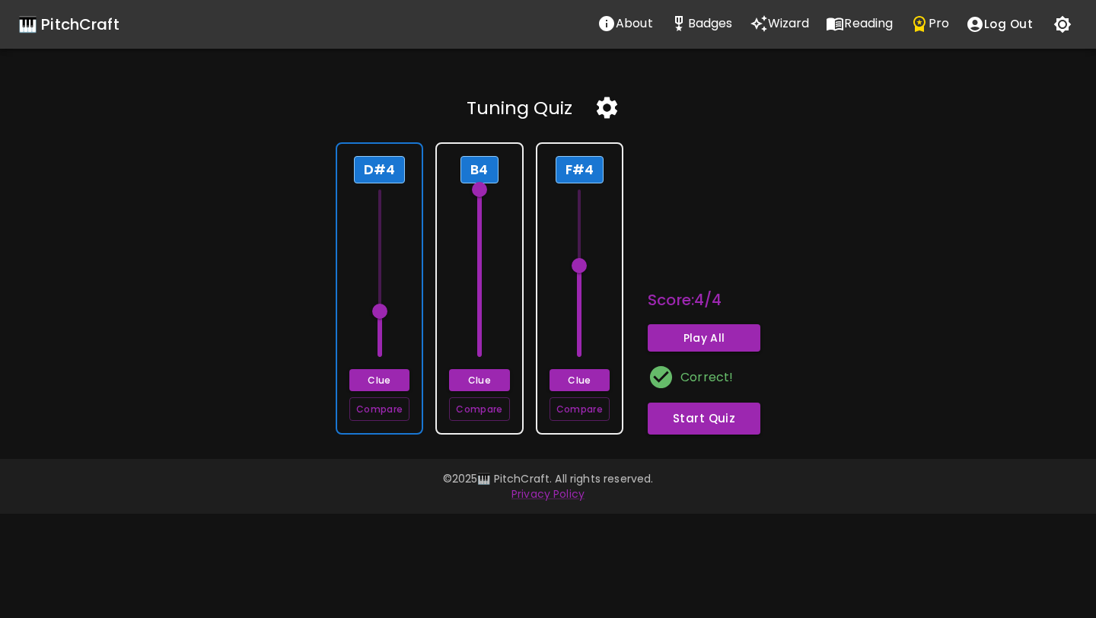
click at [406, 243] on div "D#4 Clue Compare" at bounding box center [380, 288] width 88 height 292
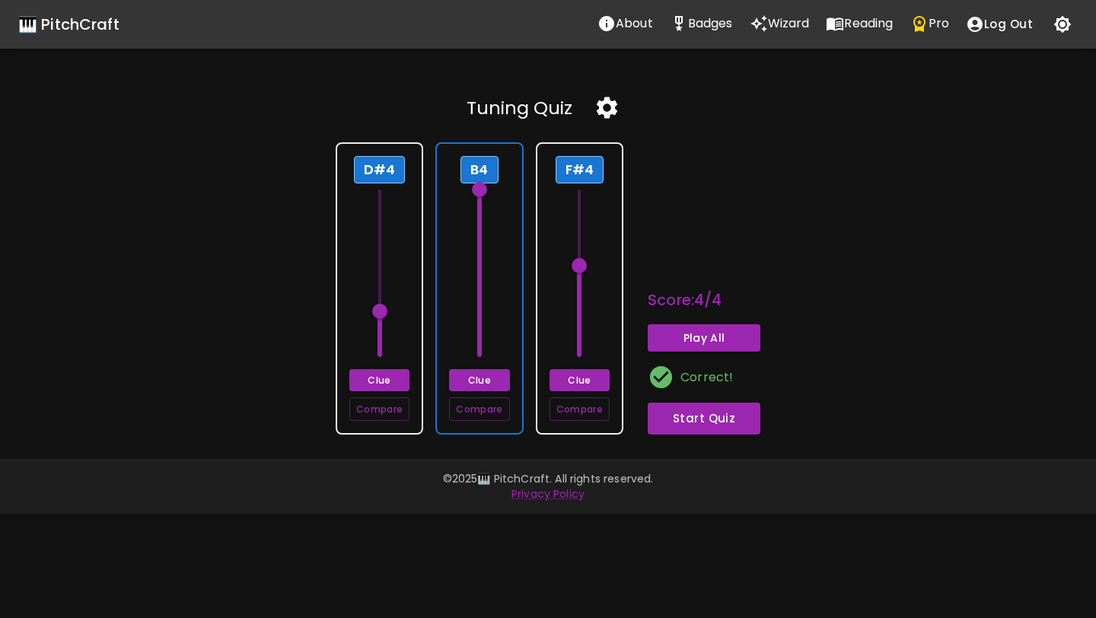
click at [516, 243] on div "B4 Clue Compare" at bounding box center [479, 288] width 88 height 292
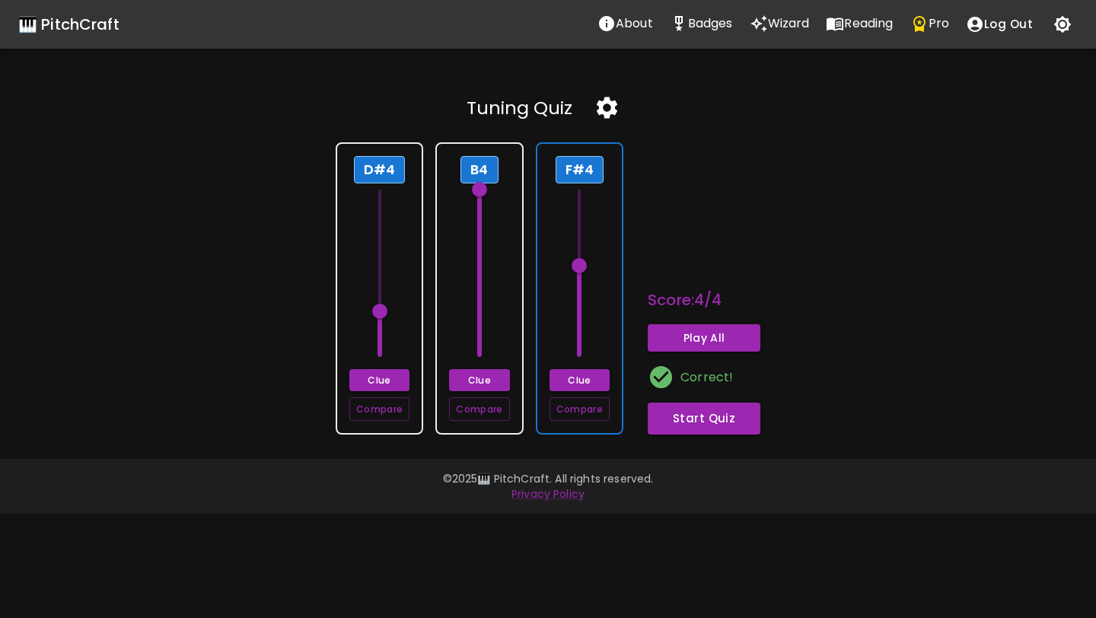
type input "68"
click at [586, 230] on span at bounding box center [579, 272] width 23 height 167
click at [613, 101] on icon "button" at bounding box center [607, 107] width 21 height 21
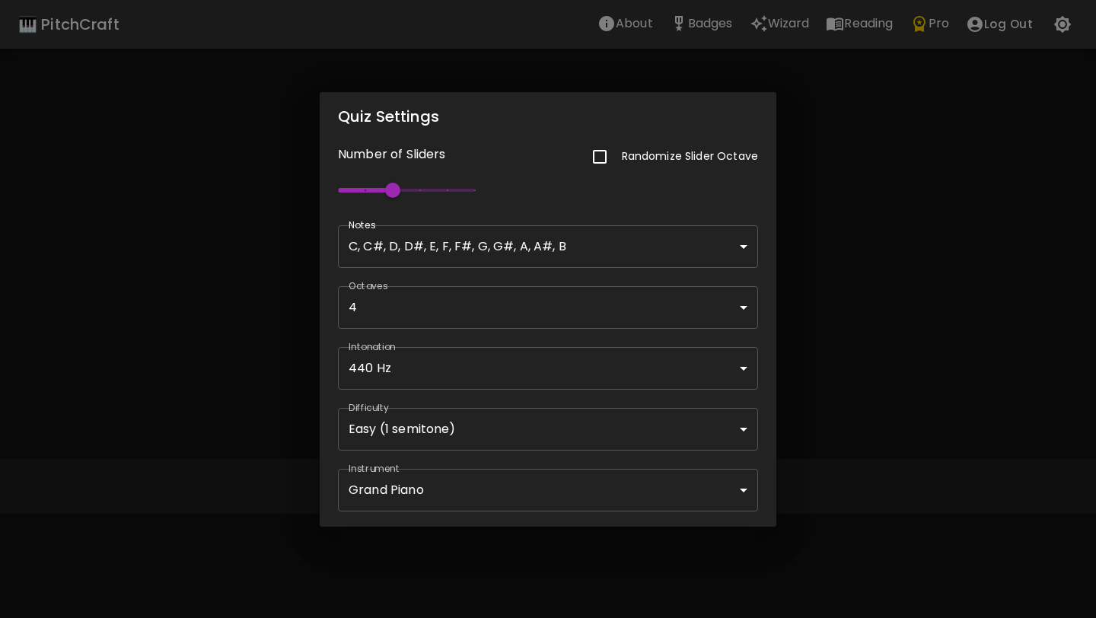
click at [431, 491] on body "🎹 PitchCraft About Badges Wizard Reading Pro Log Out Tuning Quiz D#4 Clue Compa…" at bounding box center [548, 309] width 1096 height 618
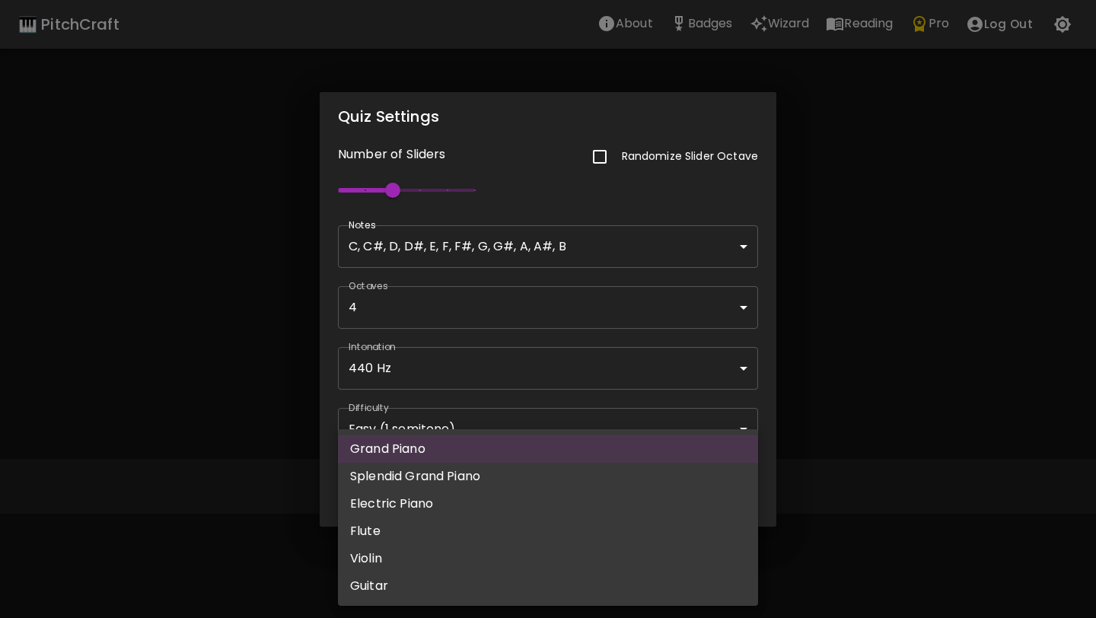
click at [435, 481] on li "Splendid Grand Piano" at bounding box center [548, 476] width 420 height 27
type input "splendid_grand_piano"
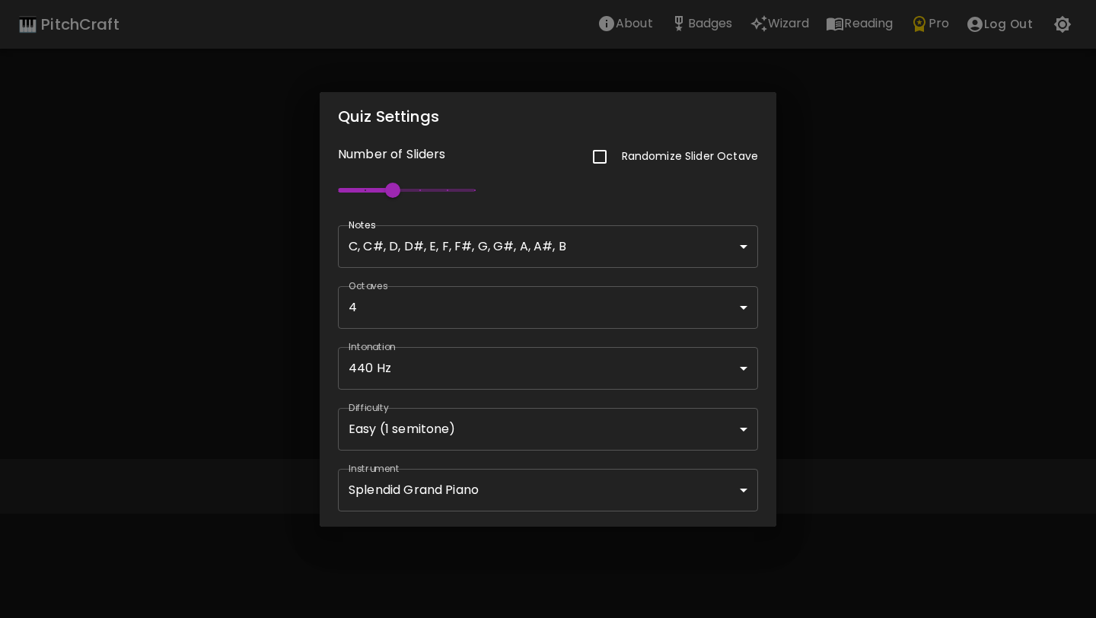
click at [249, 370] on div "Quiz Settings Number of Sliders Randomize Slider Octave 3 Notes C, C#, D, D#, E…" at bounding box center [548, 309] width 1096 height 618
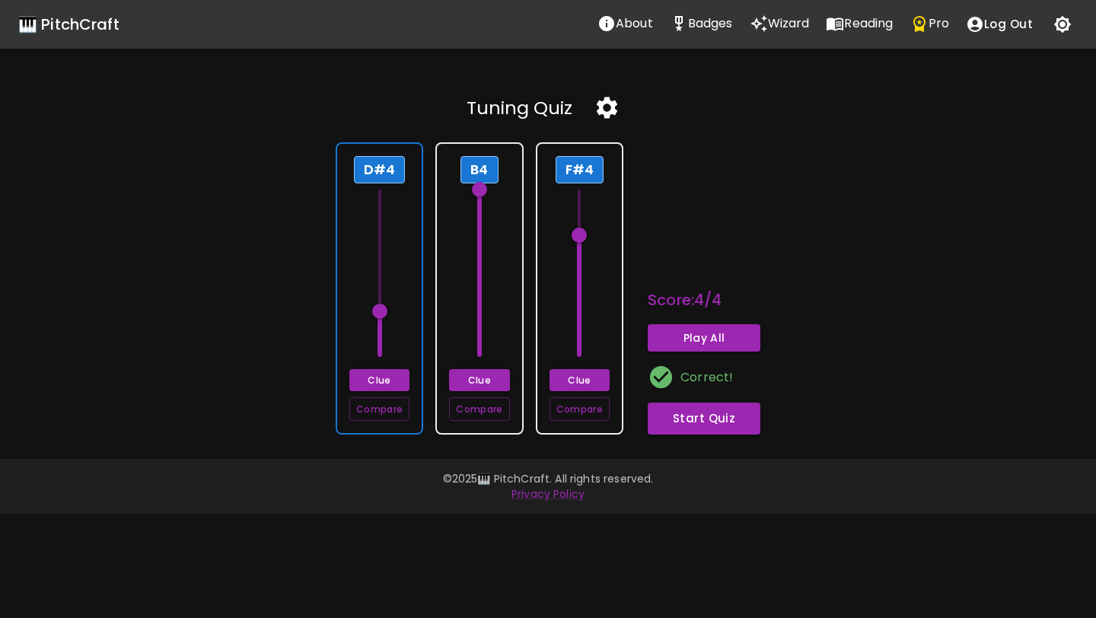
type input "67"
click at [388, 257] on span at bounding box center [379, 272] width 23 height 167
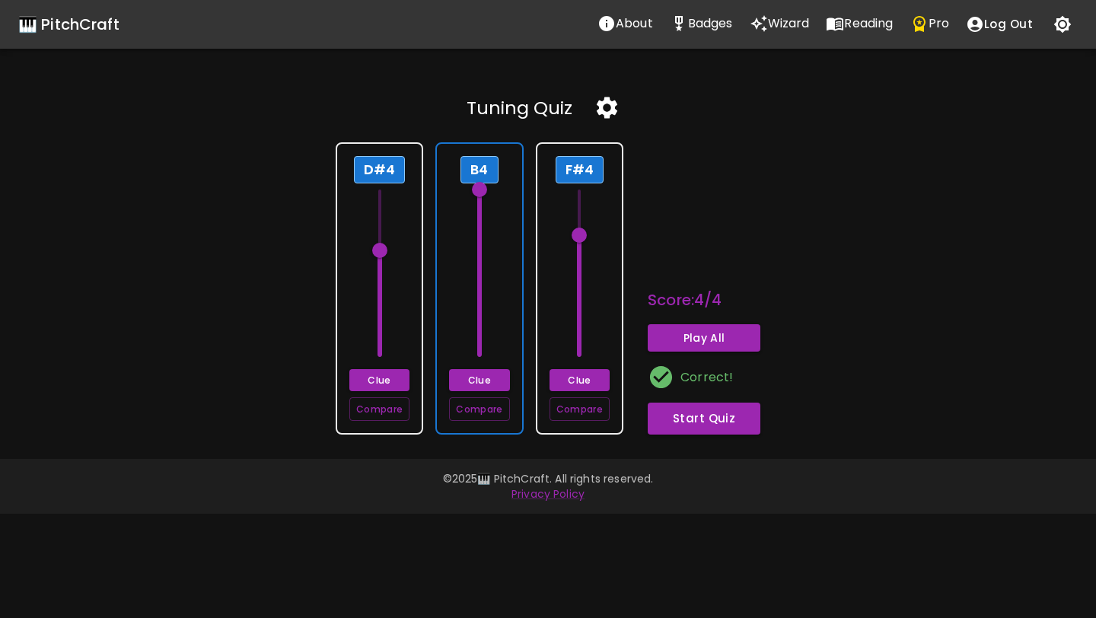
click at [445, 284] on div "B4 Clue Compare" at bounding box center [479, 288] width 88 height 292
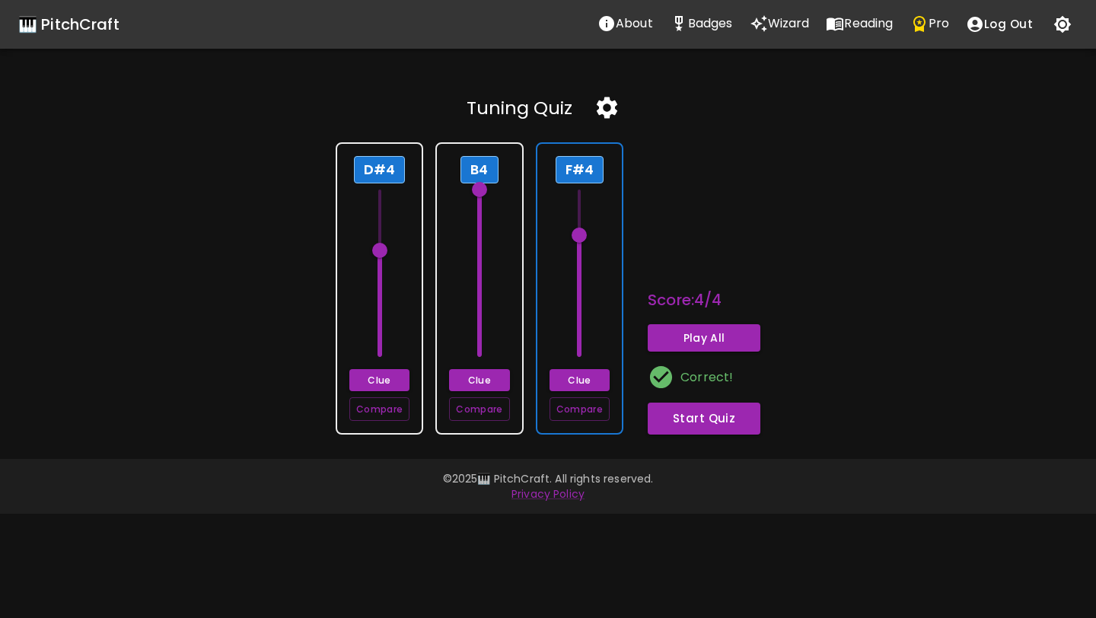
click at [566, 294] on div "F#4 Clue Compare" at bounding box center [580, 288] width 88 height 292
type input "66"
drag, startPoint x: 584, startPoint y: 235, endPoint x: 584, endPoint y: 266, distance: 30.4
click at [584, 266] on span at bounding box center [578, 265] width 15 height 15
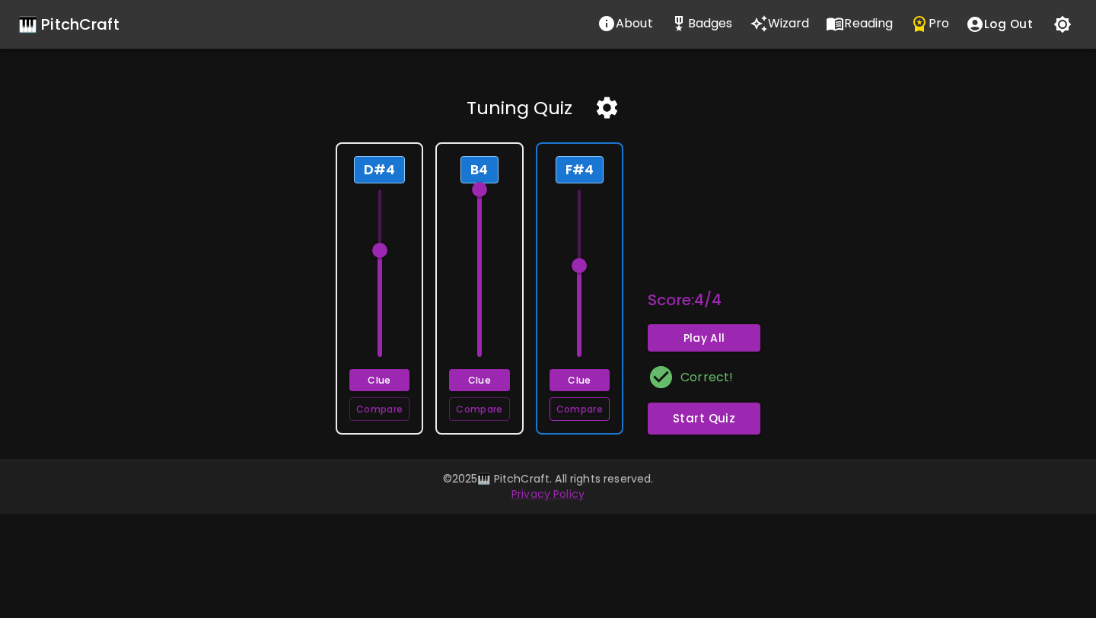
click at [594, 409] on button "Compare" at bounding box center [579, 409] width 60 height 24
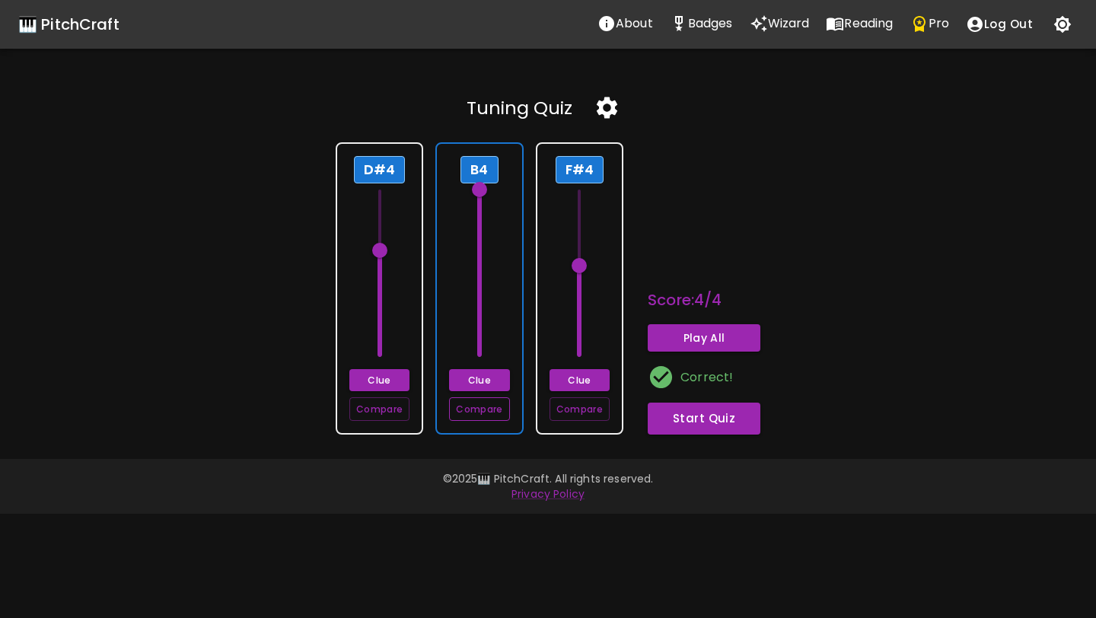
click at [489, 417] on button "Compare" at bounding box center [479, 409] width 60 height 24
drag, startPoint x: 485, startPoint y: 189, endPoint x: 484, endPoint y: 259, distance: 70.0
click at [484, 243] on span at bounding box center [479, 235] width 15 height 15
click at [480, 411] on button "Compare" at bounding box center [479, 409] width 60 height 24
drag, startPoint x: 477, startPoint y: 266, endPoint x: 480, endPoint y: 255, distance: 11.8
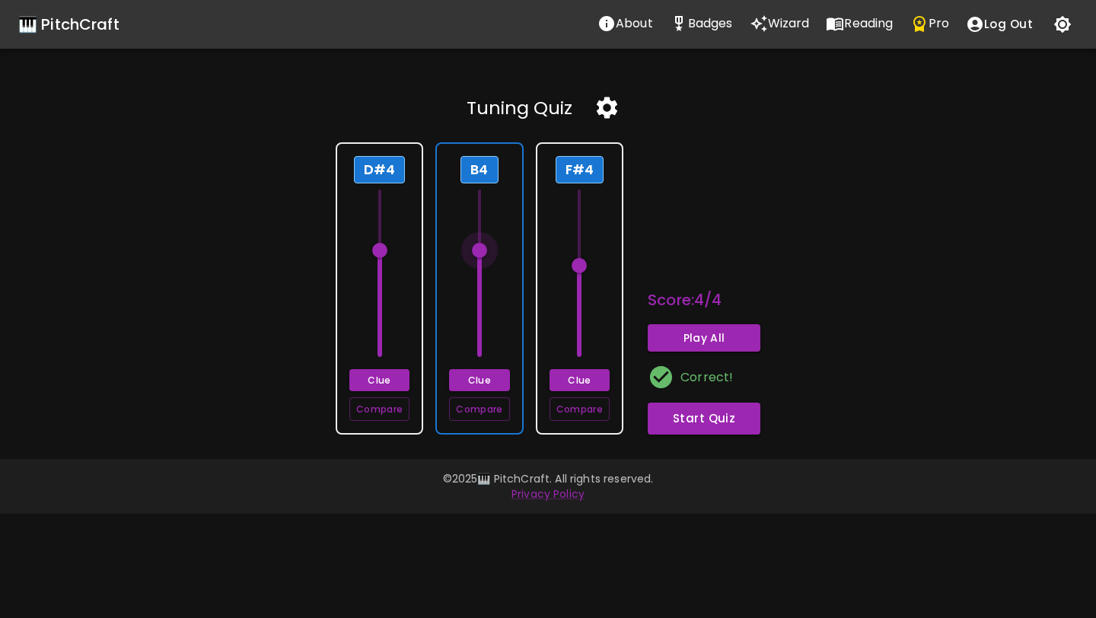
click at [480, 255] on span at bounding box center [479, 250] width 15 height 15
type input "64"
